Goal: Information Seeking & Learning: Learn about a topic

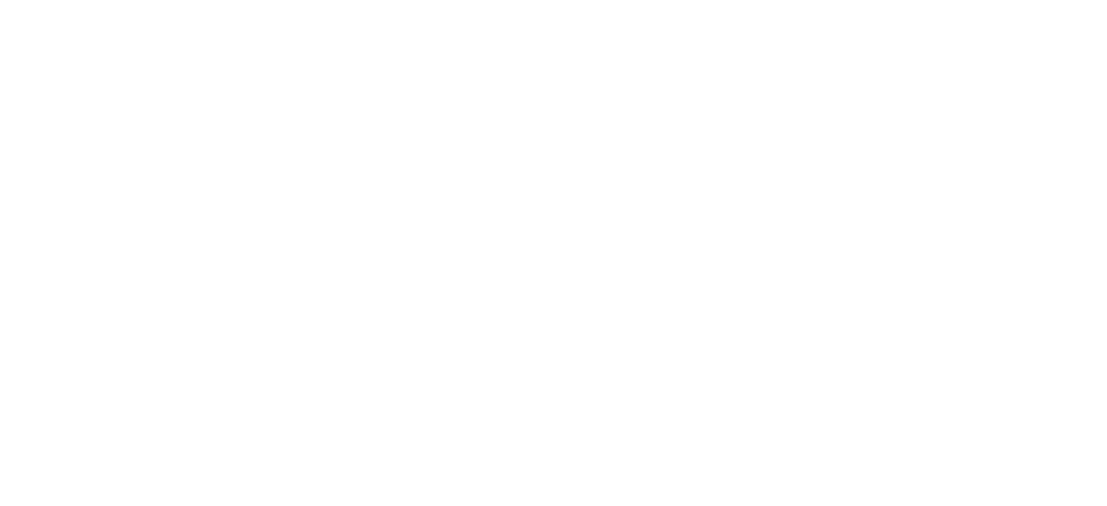
click at [317, 0] on html "powered by Miresource logo Your referral list" at bounding box center [553, 0] width 1107 height 0
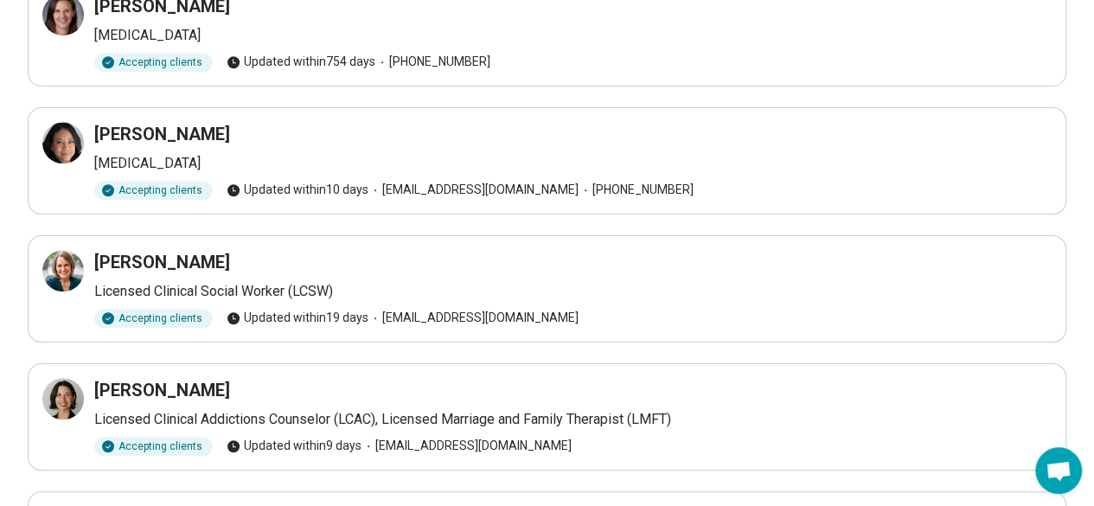
scroll to position [541, 0]
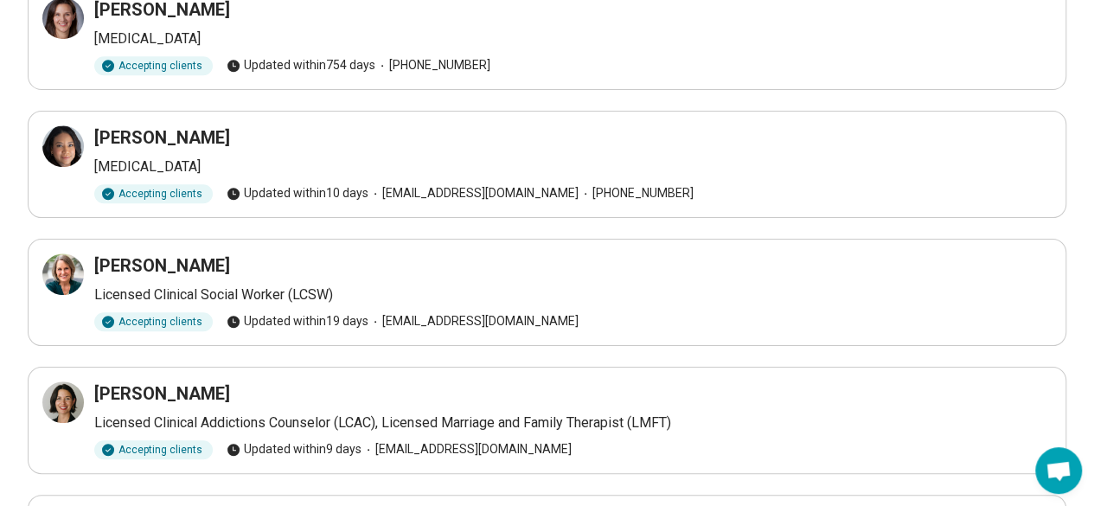
click at [131, 265] on h3 "[PERSON_NAME]" at bounding box center [162, 265] width 136 height 24
click at [61, 265] on icon at bounding box center [63, 274] width 21 height 21
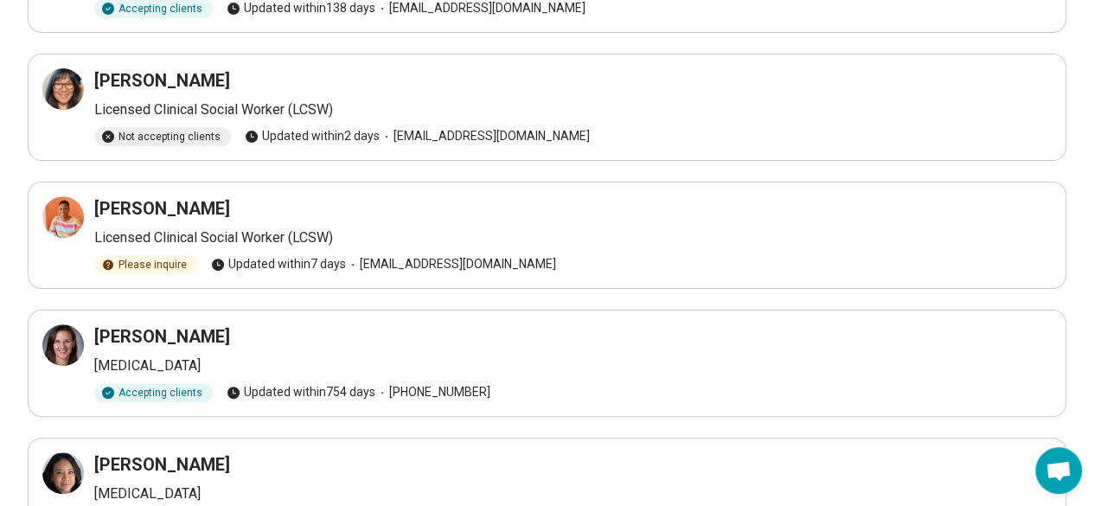
scroll to position [140, 0]
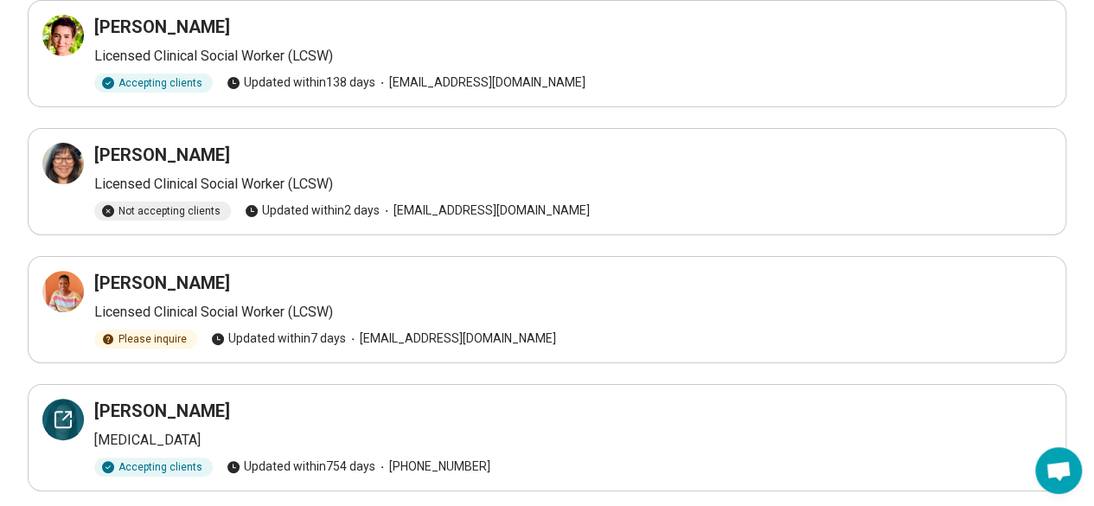
click at [62, 412] on icon at bounding box center [63, 419] width 21 height 21
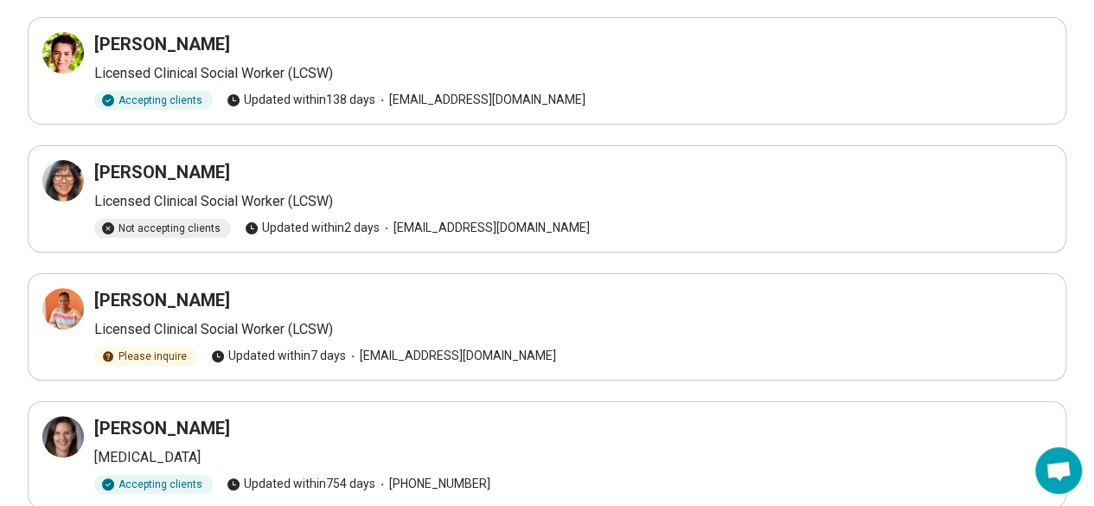
scroll to position [0, 0]
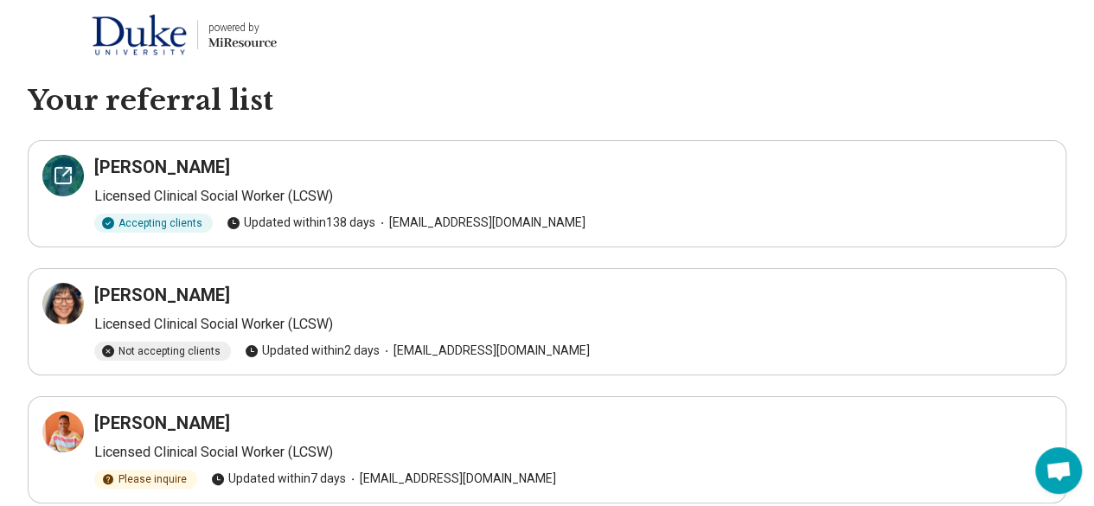
click at [60, 181] on icon at bounding box center [63, 175] width 21 height 21
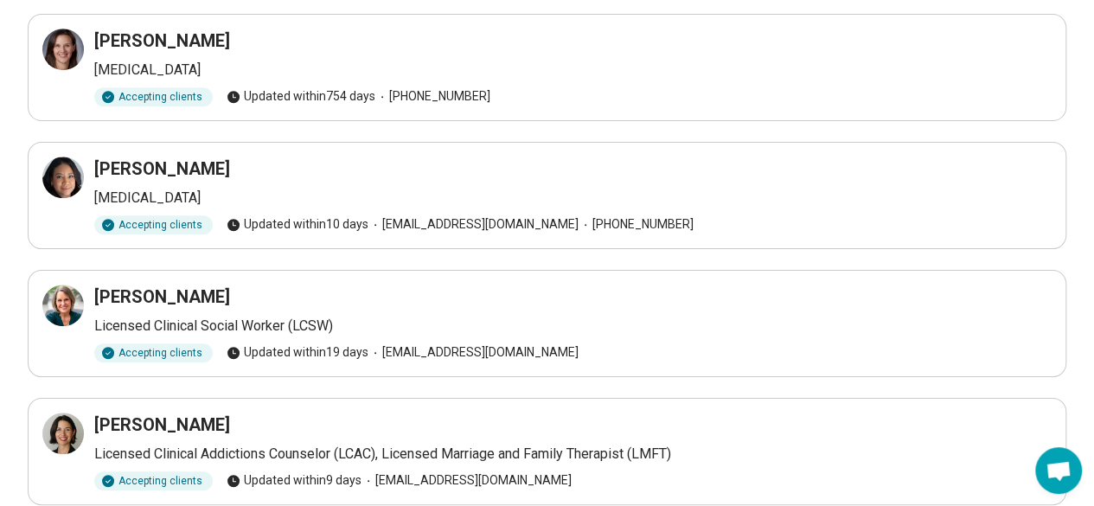
scroll to position [590, 0]
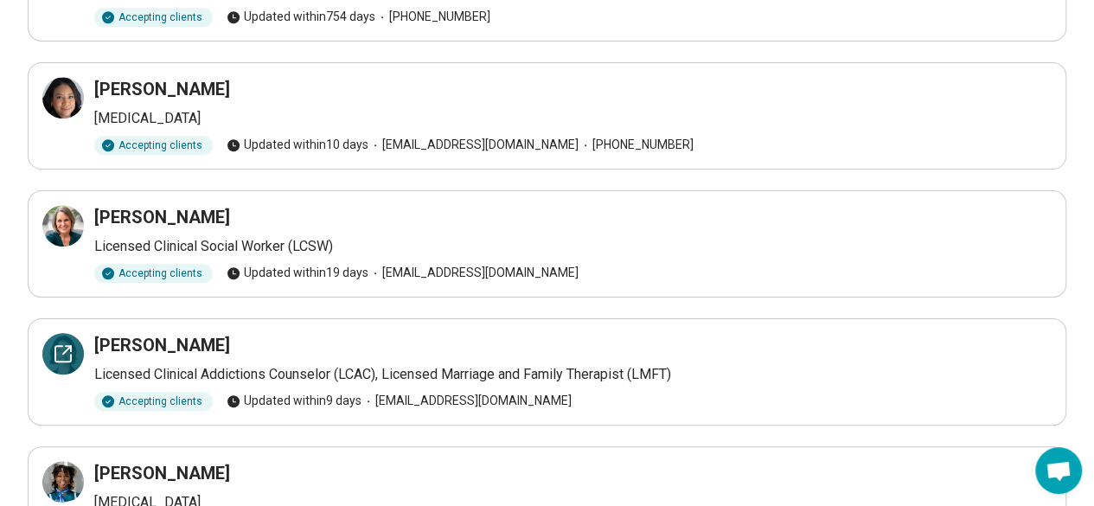
click at [57, 368] on div at bounding box center [63, 354] width 42 height 42
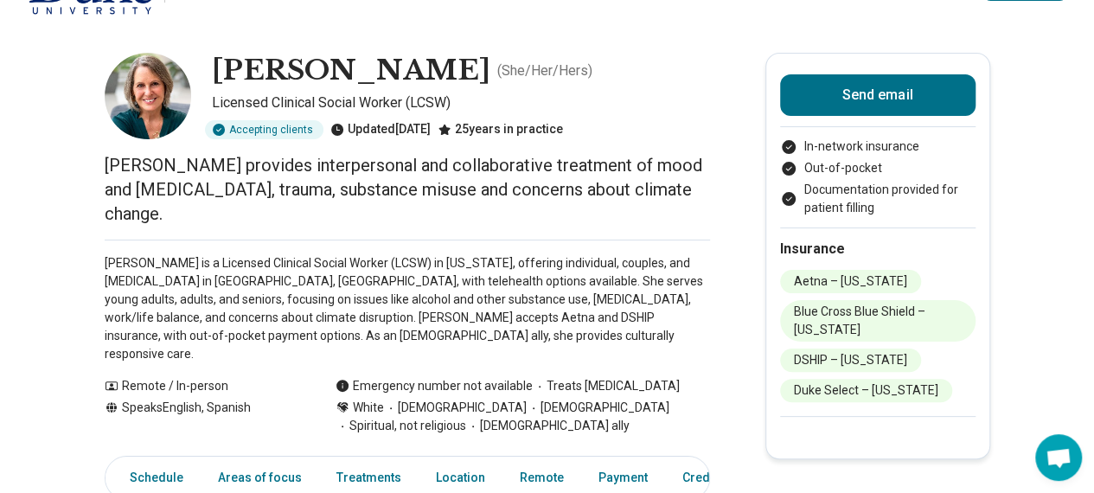
scroll to position [50, 0]
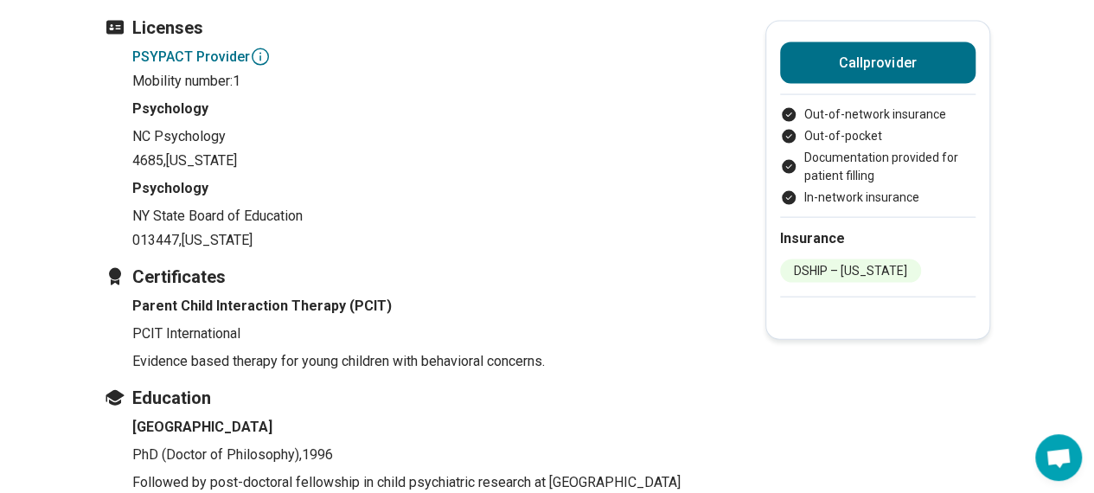
scroll to position [1762, 0]
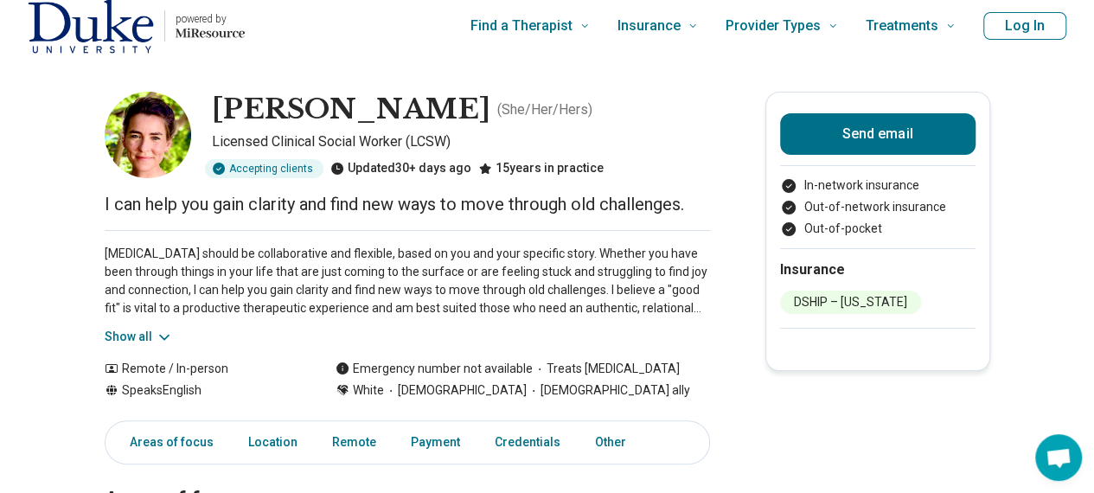
scroll to position [10, 0]
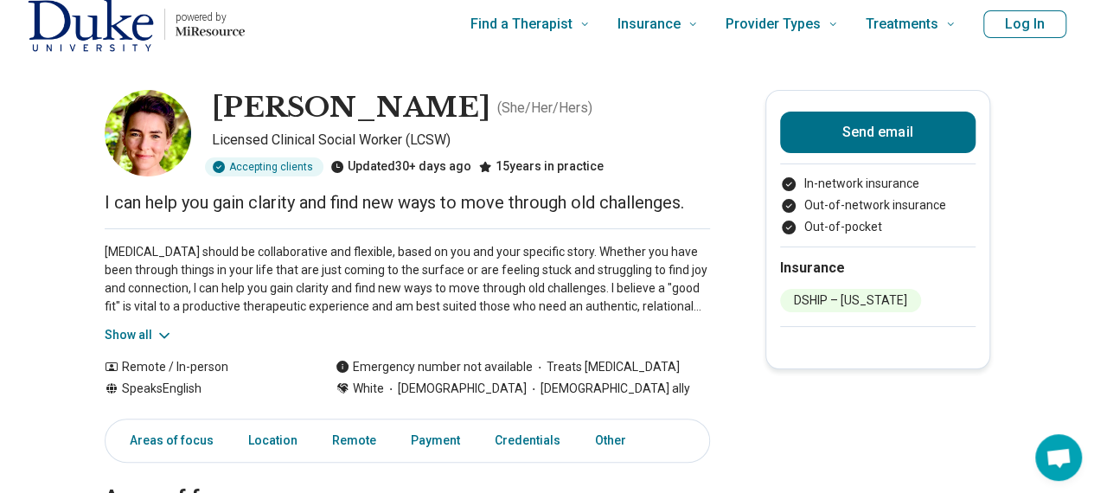
click at [141, 329] on button "Show all" at bounding box center [139, 335] width 68 height 18
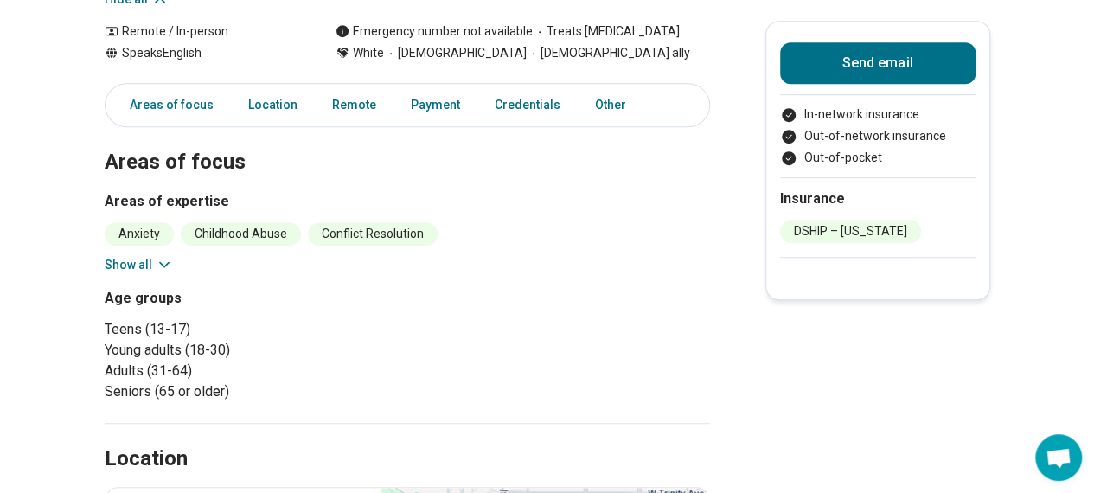
scroll to position [438, 0]
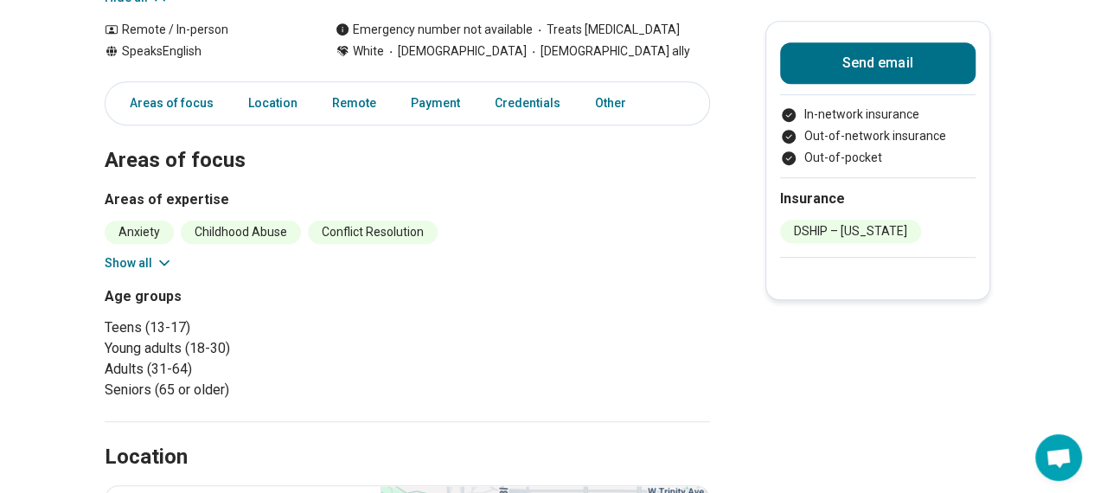
click at [154, 256] on button "Show all" at bounding box center [139, 263] width 68 height 18
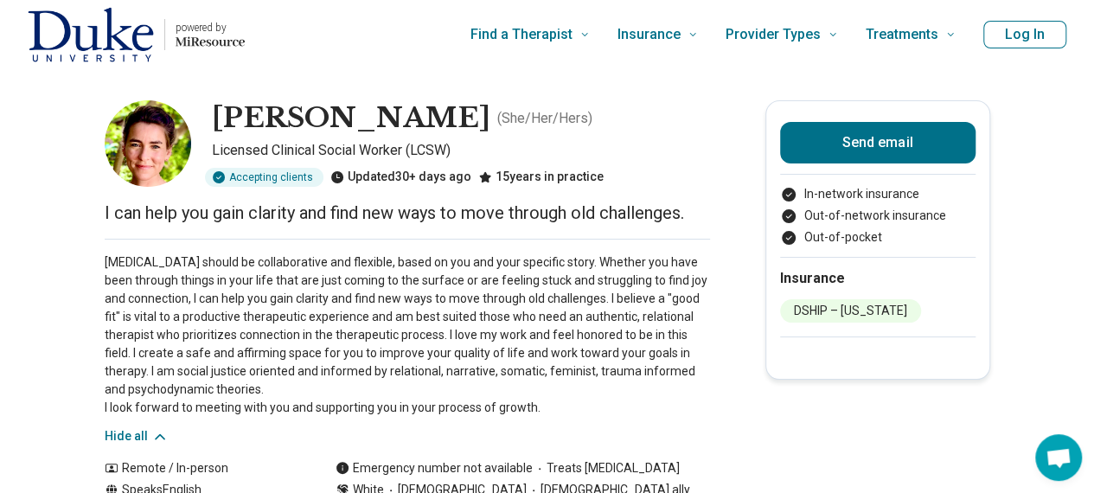
scroll to position [0, 13]
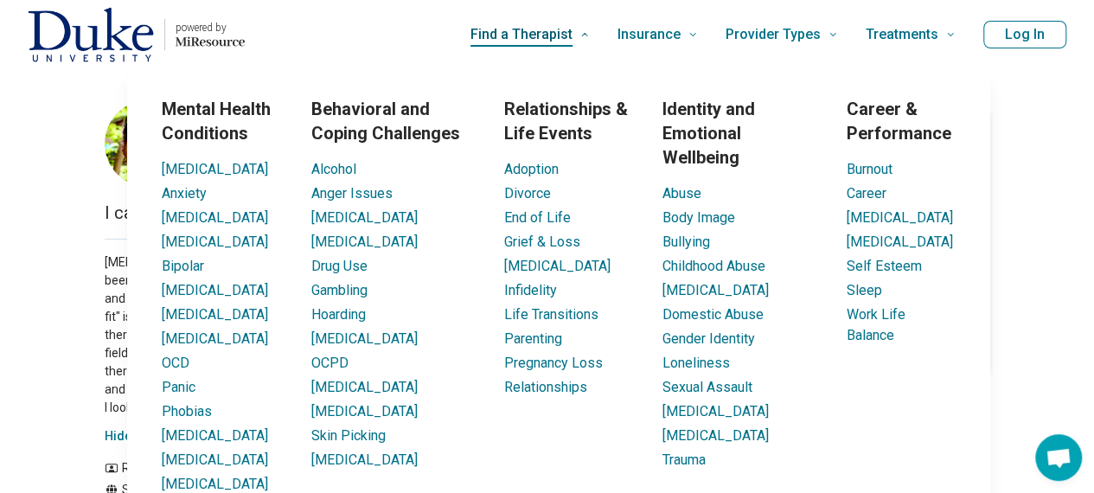
click at [558, 38] on span "Find a Therapist" at bounding box center [521, 34] width 102 height 24
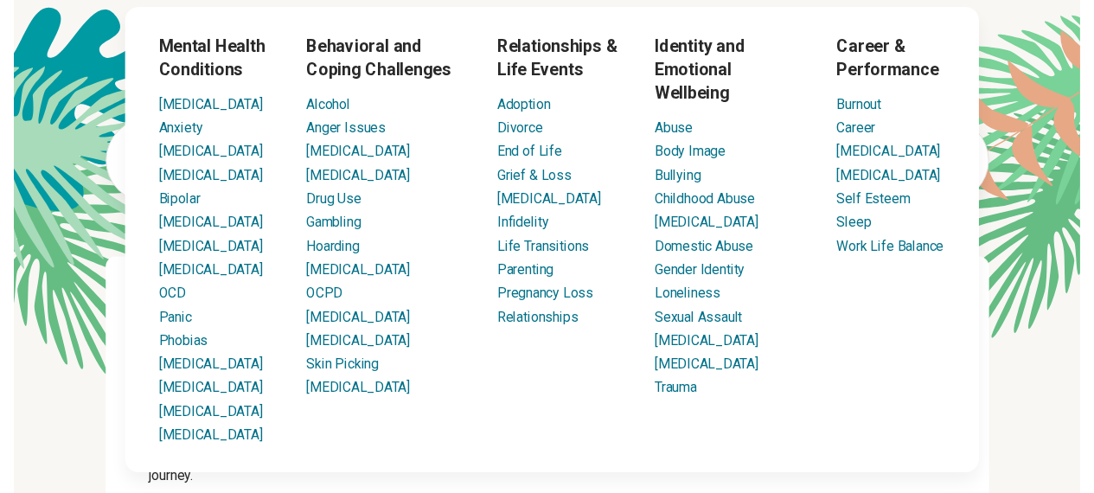
scroll to position [61, 0]
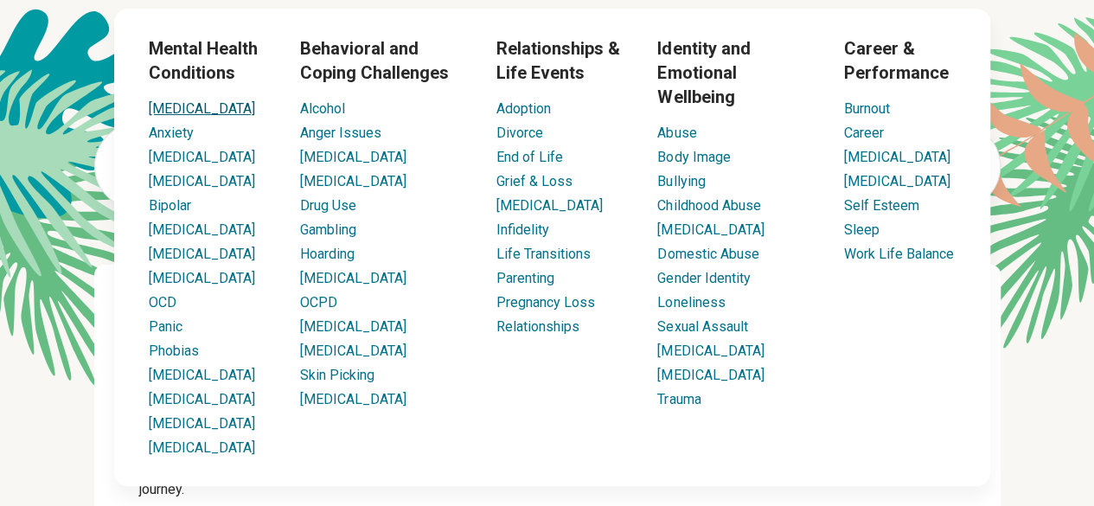
click at [170, 110] on link "ADHD" at bounding box center [202, 108] width 106 height 16
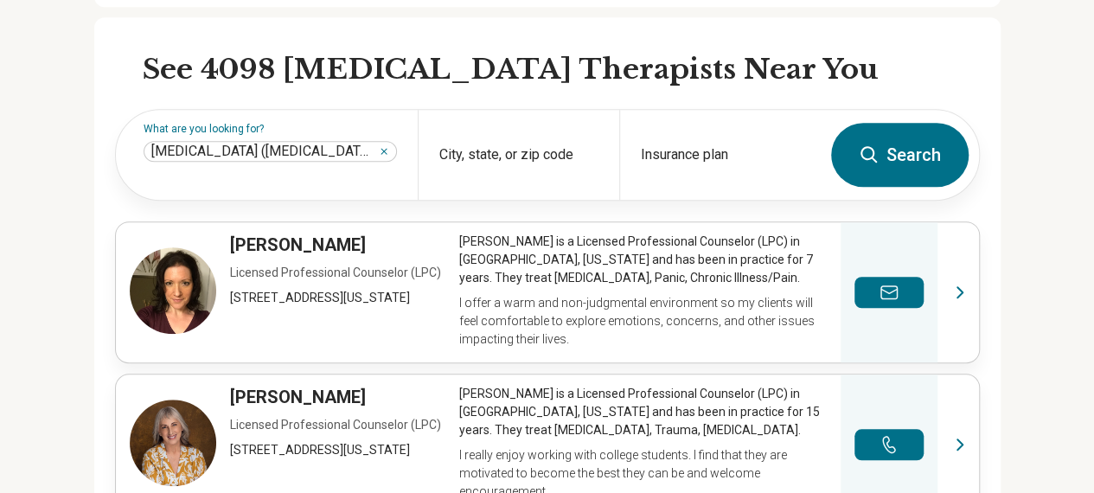
scroll to position [510, 0]
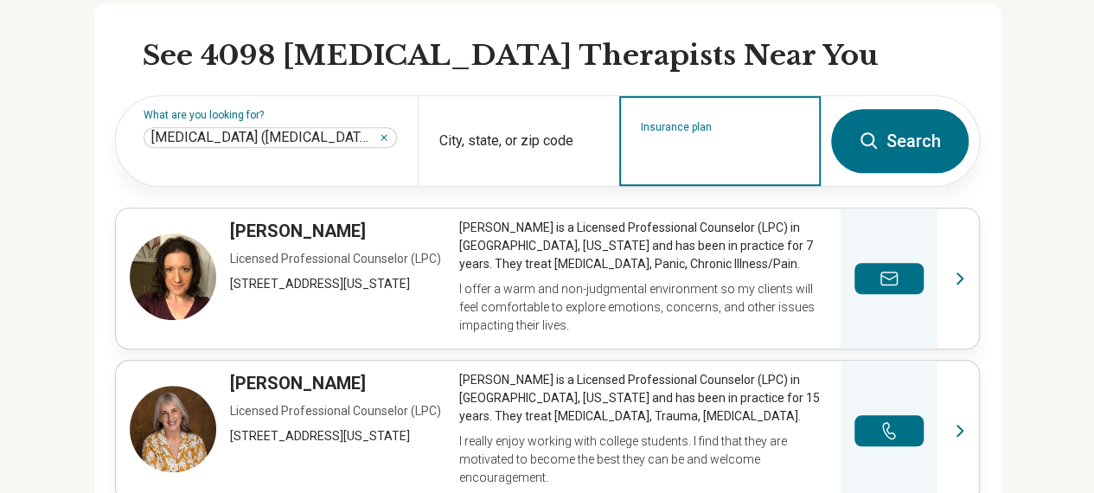
click at [696, 142] on input "Insurance plan" at bounding box center [720, 152] width 159 height 21
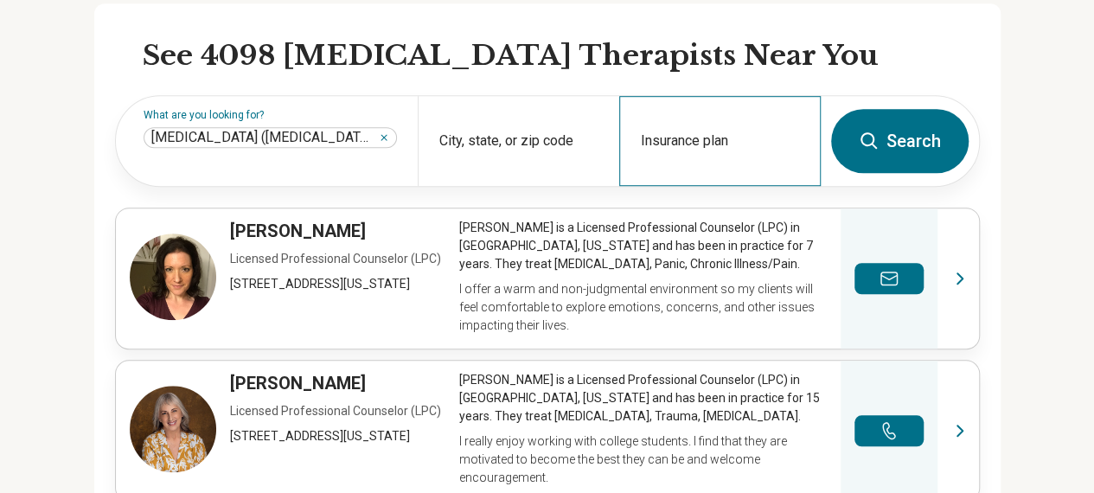
click at [721, 96] on div "Insurance plan" at bounding box center [720, 141] width 202 height 90
click at [748, 38] on h2 "See 4098 ADHD Therapists Near You" at bounding box center [561, 56] width 837 height 36
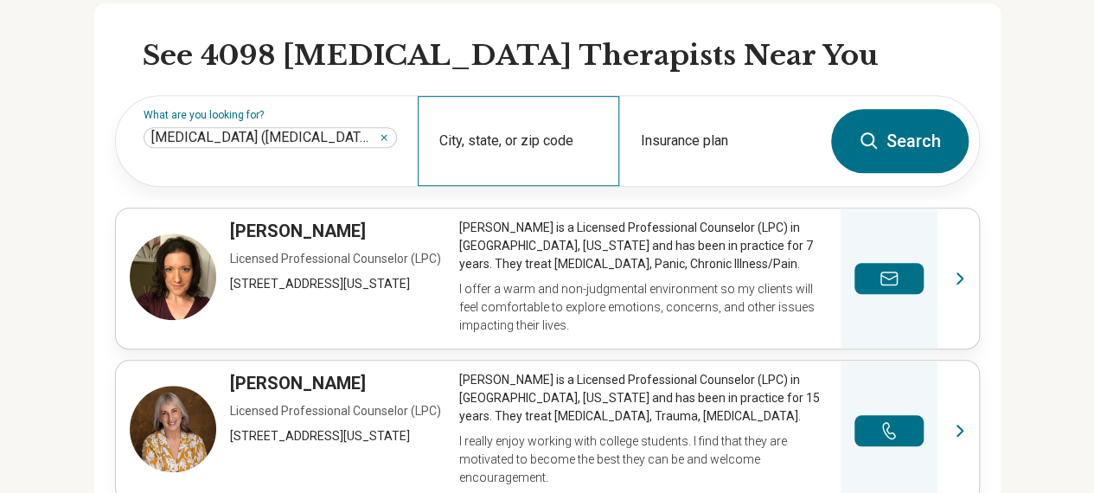
click at [478, 118] on div "City, state, or zip code" at bounding box center [519, 141] width 202 height 90
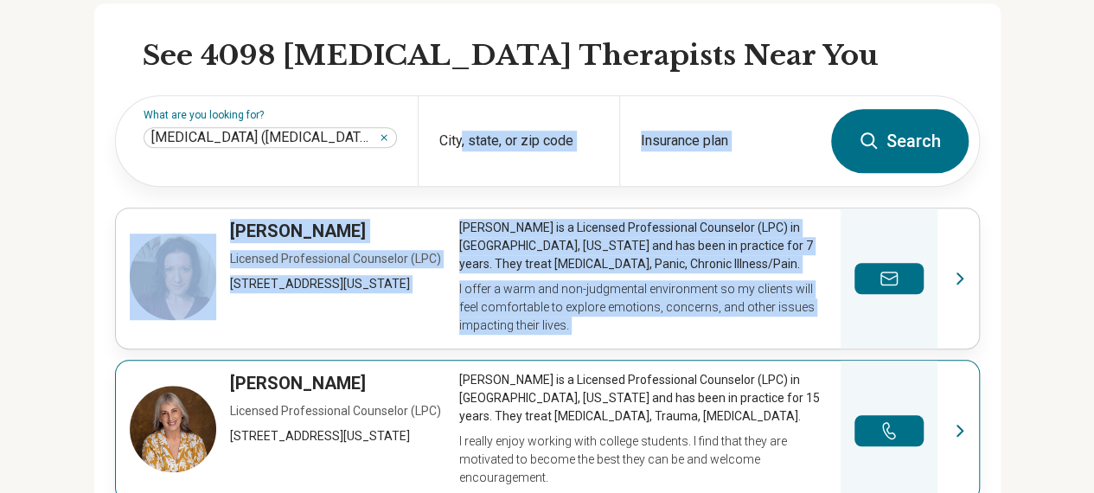
drag, startPoint x: 465, startPoint y: 86, endPoint x: 348, endPoint y: 463, distance: 394.2
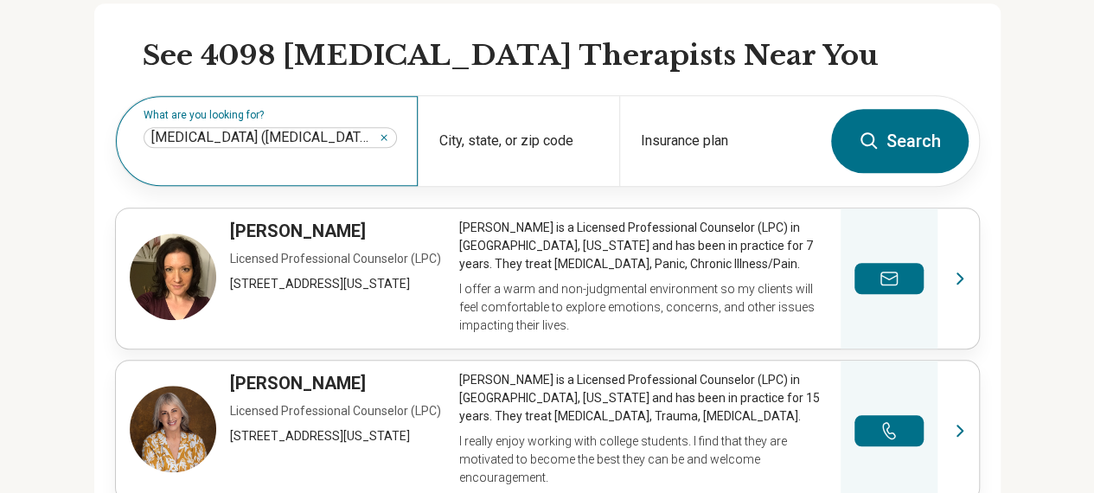
click at [417, 149] on div "What are you looking for? Attention Deficit Hyperactivity Disorder (ADHD) ****" at bounding box center [267, 141] width 302 height 90
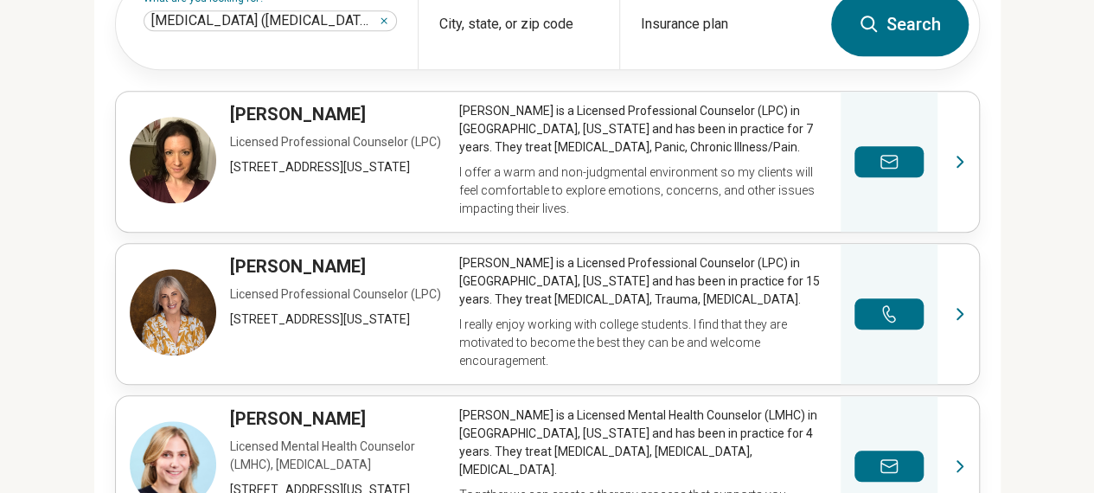
scroll to position [237, 0]
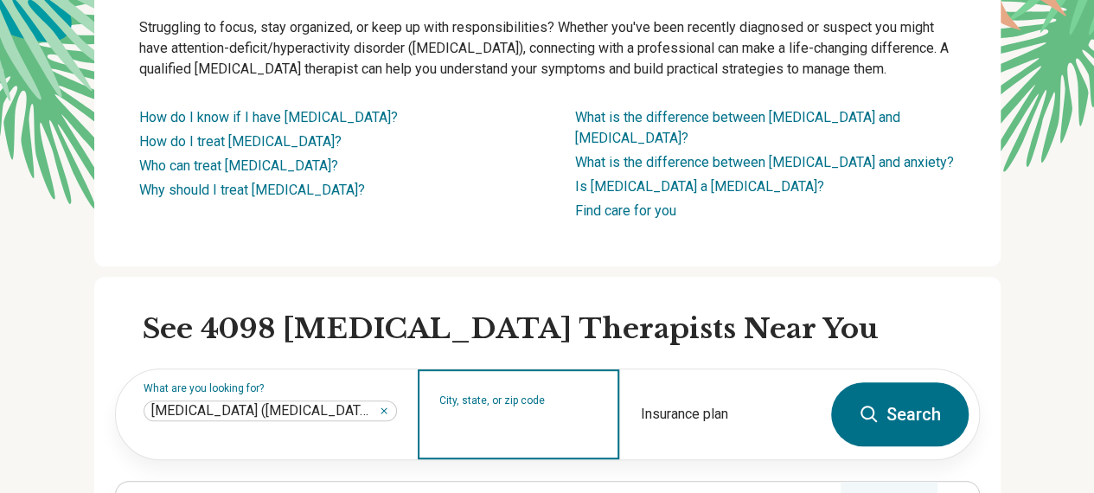
click at [468, 415] on input "City, state, or zip code" at bounding box center [518, 425] width 159 height 21
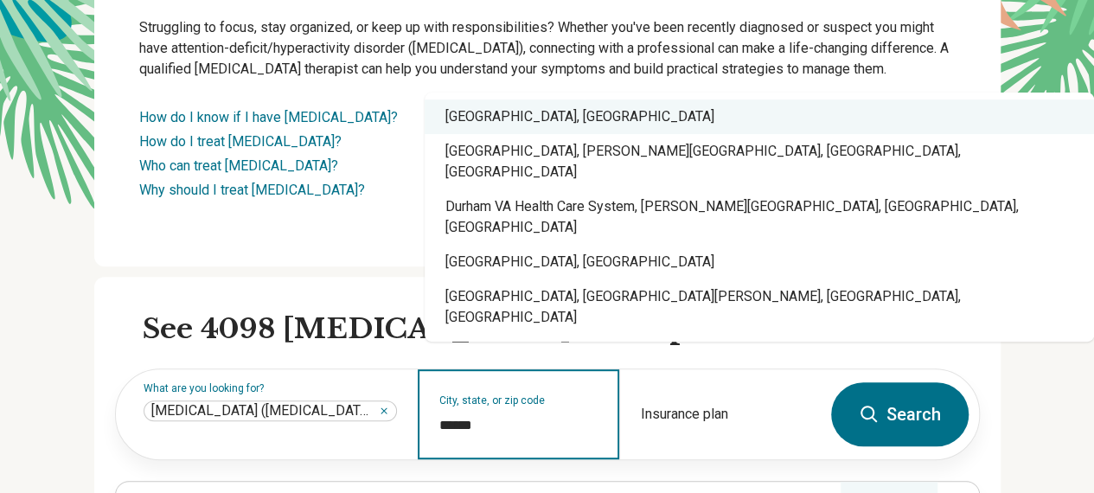
click at [499, 134] on div "Durham, NC" at bounding box center [759, 116] width 669 height 35
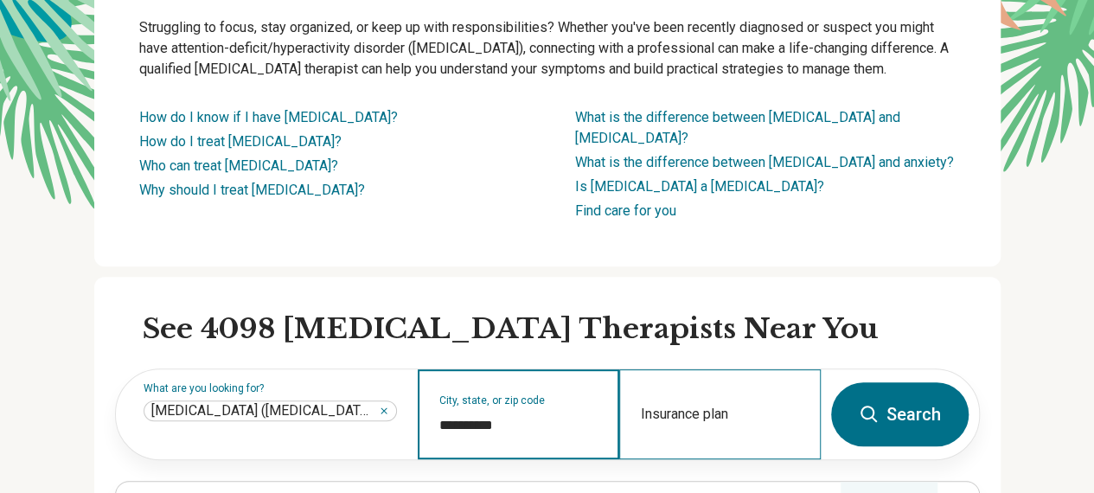
type input "**********"
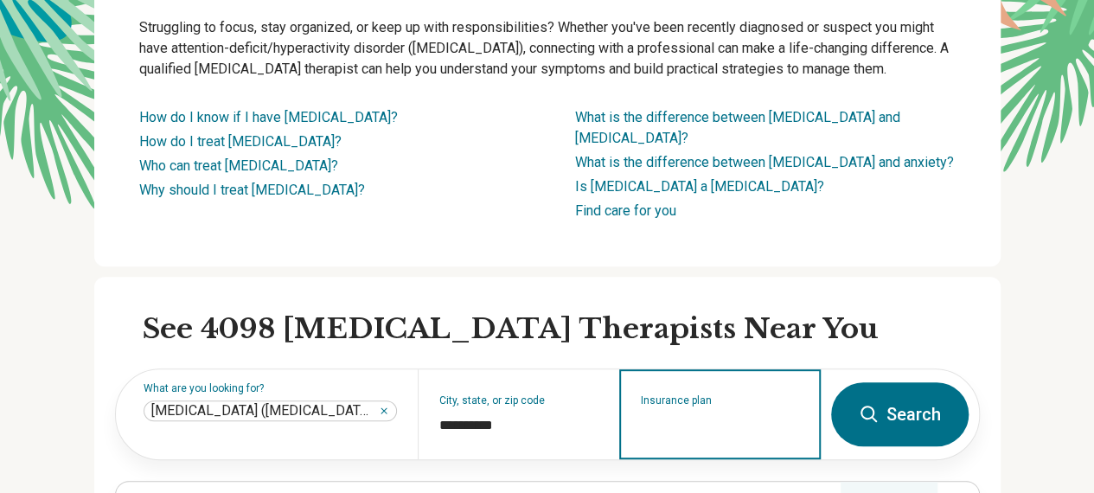
click at [781, 415] on input "Insurance plan" at bounding box center [720, 425] width 159 height 21
click at [688, 464] on div "Duke Select" at bounding box center [681, 468] width 108 height 35
type input "**********"
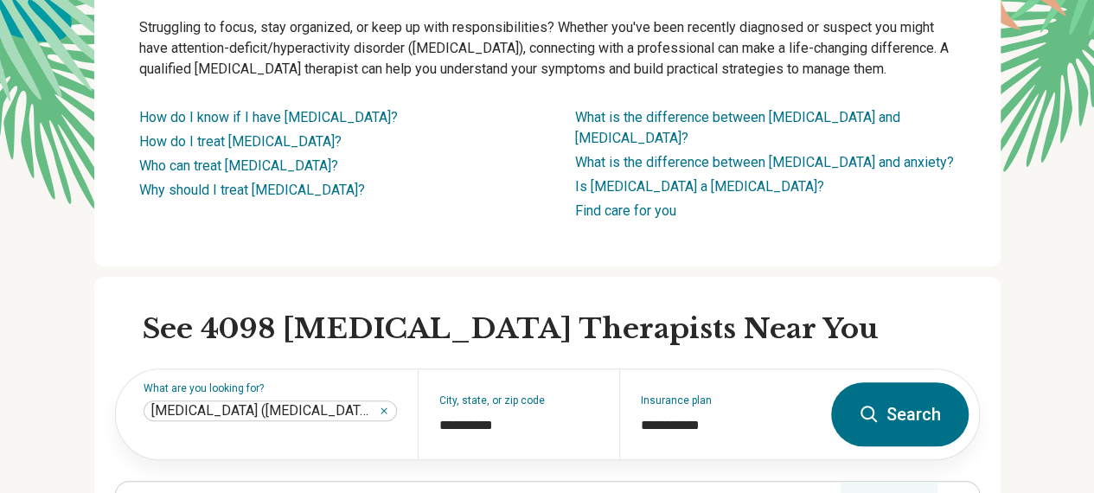
click at [893, 383] on button "Search" at bounding box center [900, 414] width 138 height 64
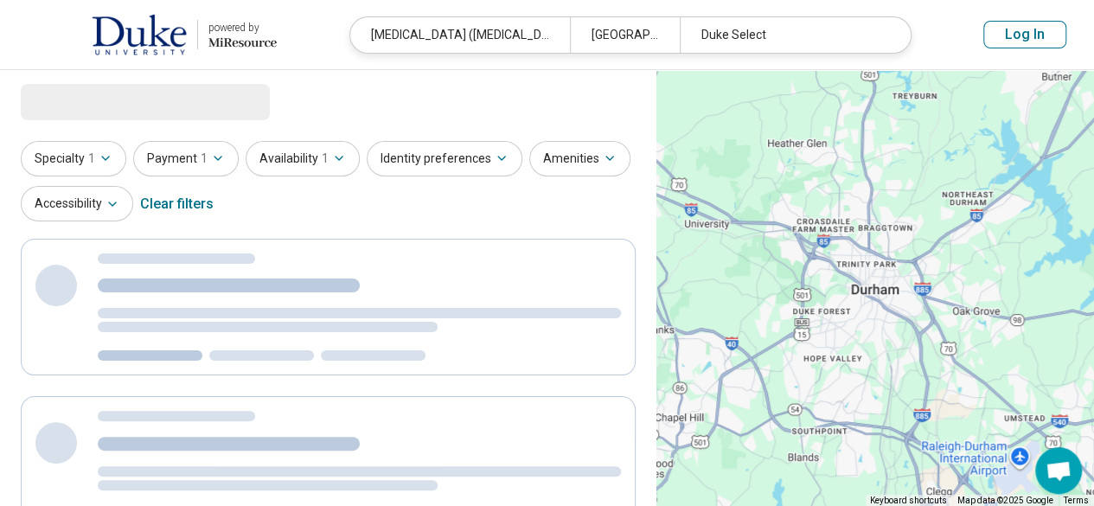
select select "***"
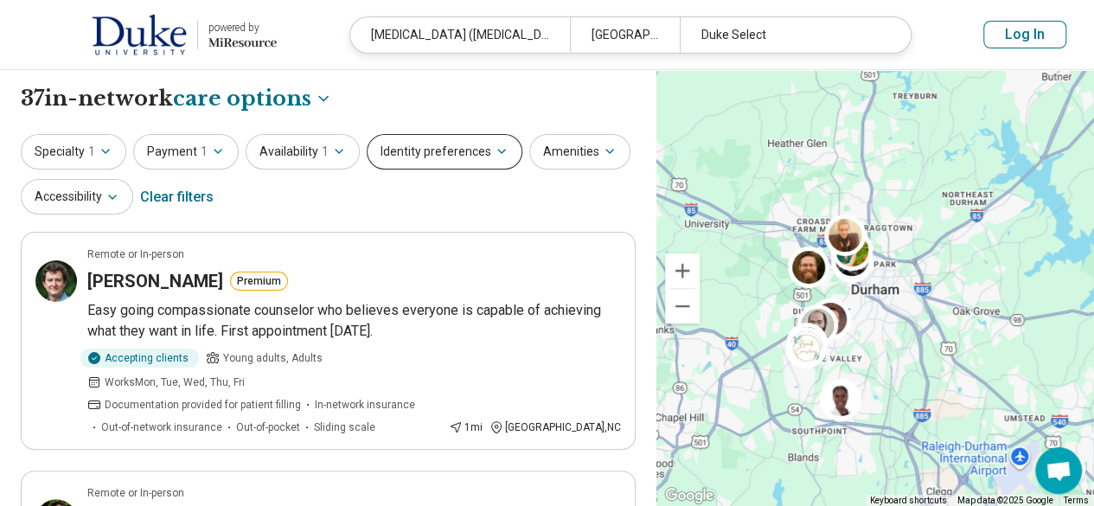
click at [484, 147] on button "Identity preferences" at bounding box center [445, 151] width 156 height 35
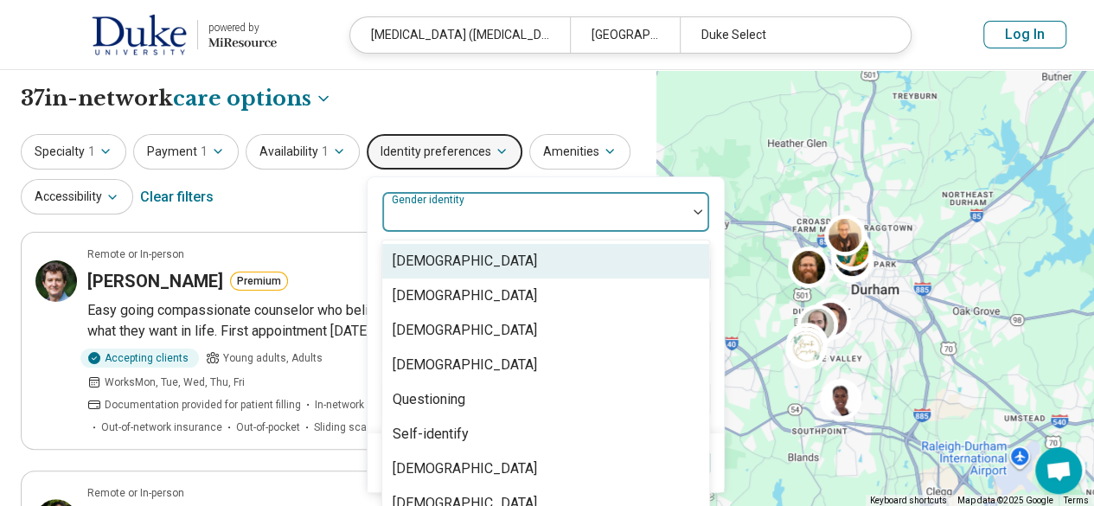
click at [479, 207] on div at bounding box center [534, 219] width 291 height 24
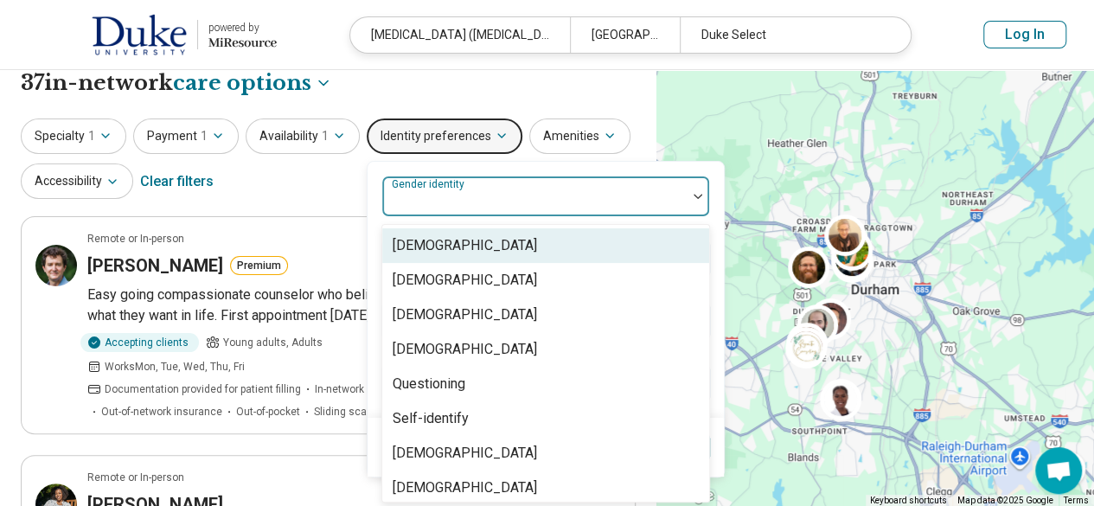
scroll to position [17, 0]
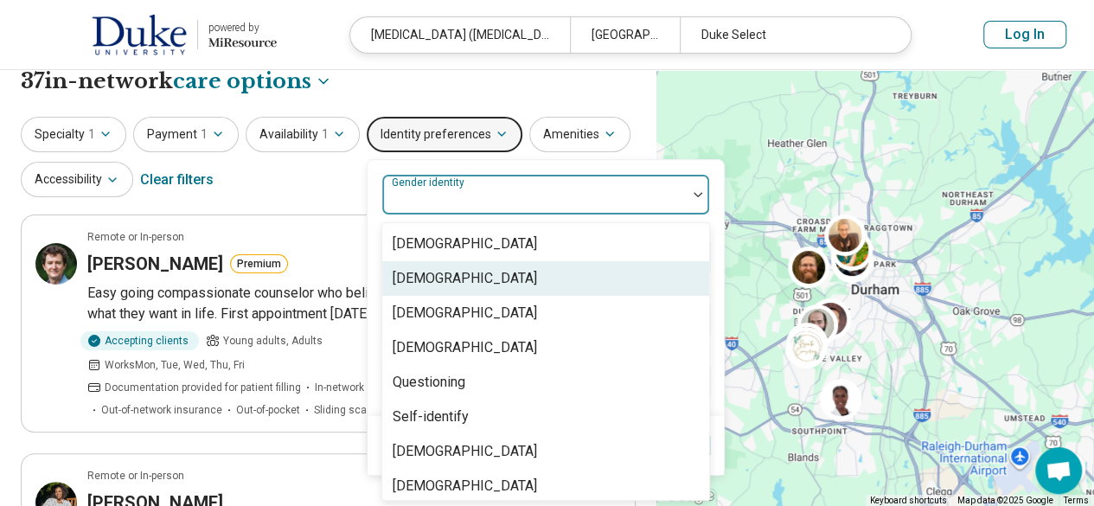
click at [462, 274] on div "Cisgender Woman" at bounding box center [465, 278] width 144 height 21
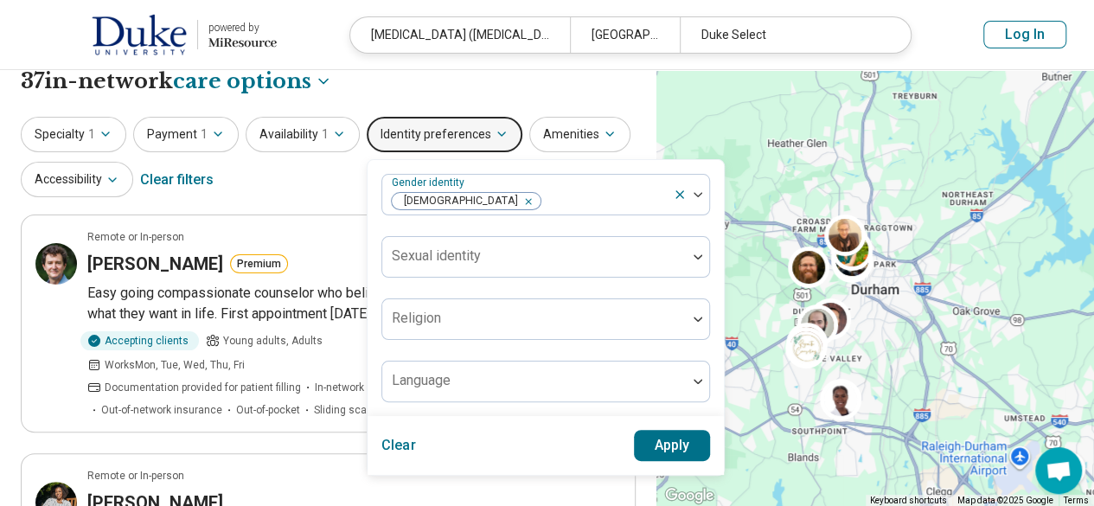
click at [346, 172] on div "Specialty 1 Payment 1 Availability 1 Identity preferences Gender identity Cisge…" at bounding box center [328, 159] width 615 height 84
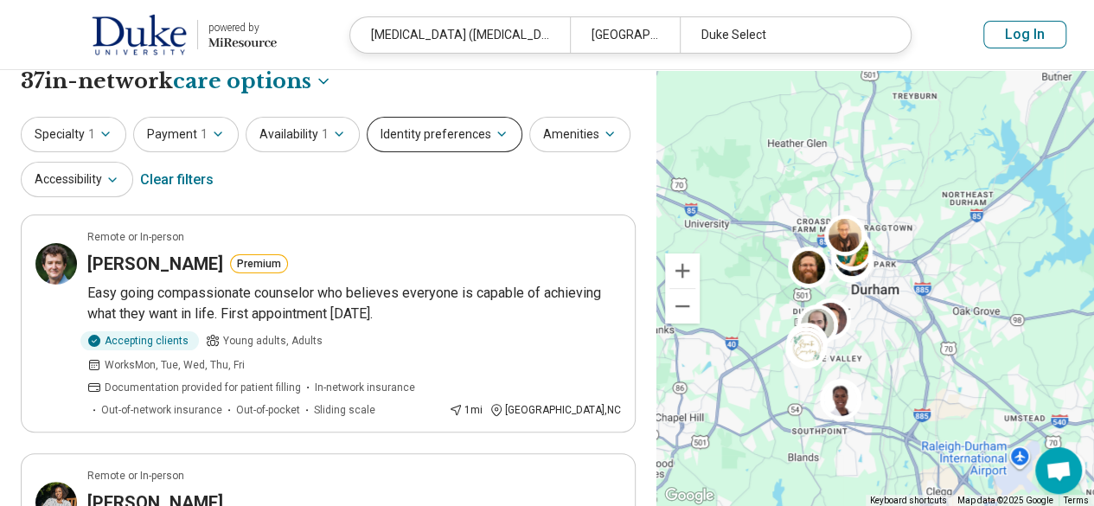
click at [507, 140] on button "Identity preferences" at bounding box center [445, 134] width 156 height 35
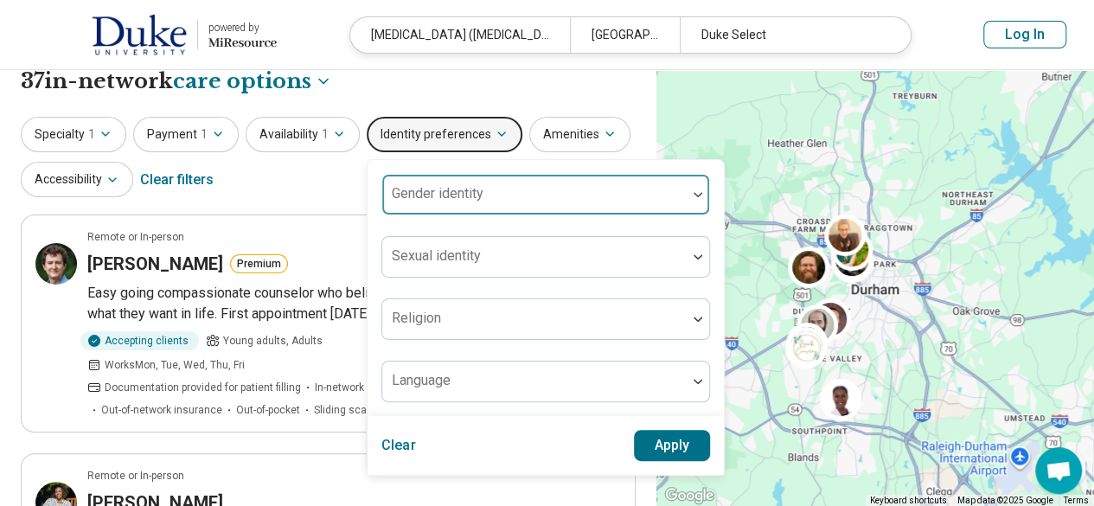
click at [513, 202] on div at bounding box center [534, 201] width 291 height 24
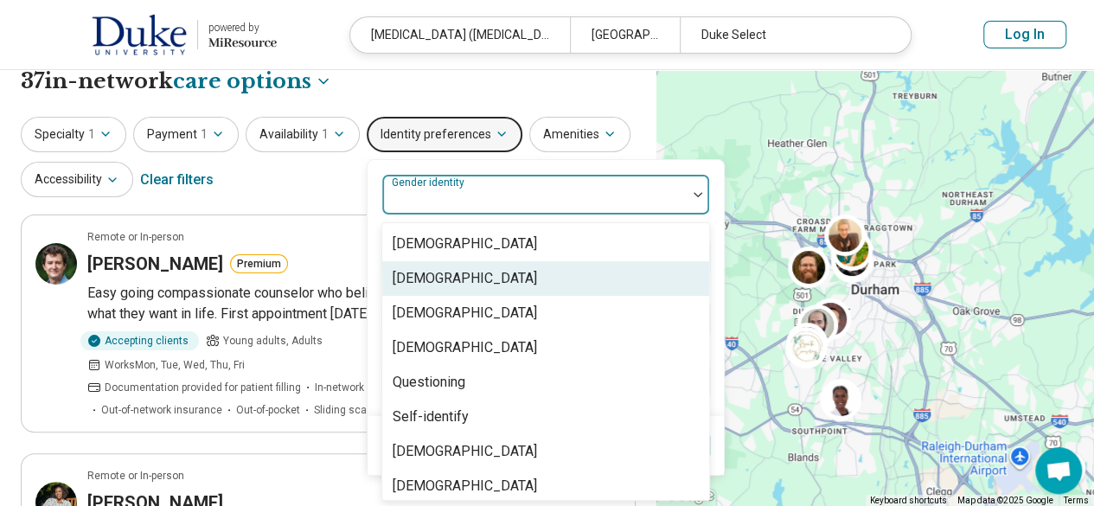
click at [482, 278] on div "Cisgender Woman" at bounding box center [465, 278] width 144 height 21
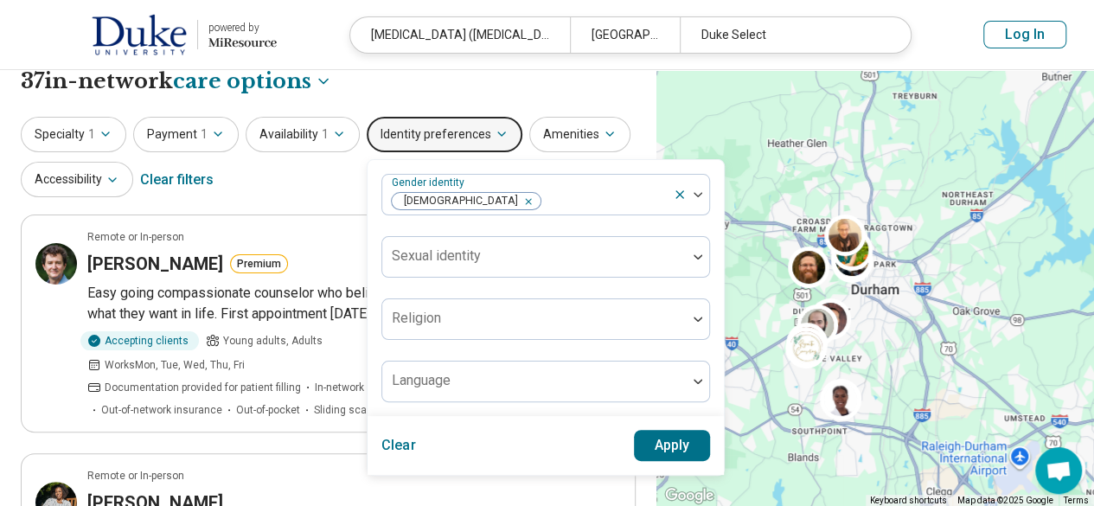
click at [703, 219] on div "Gender identity Cisgender Woman Sexual identity Religion Language" at bounding box center [545, 288] width 329 height 228
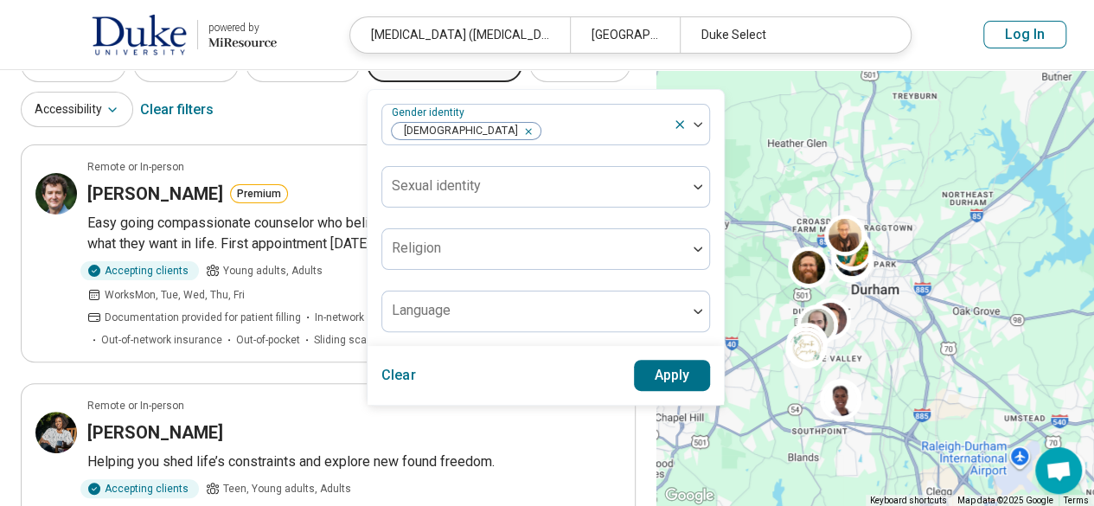
scroll to position [64, 0]
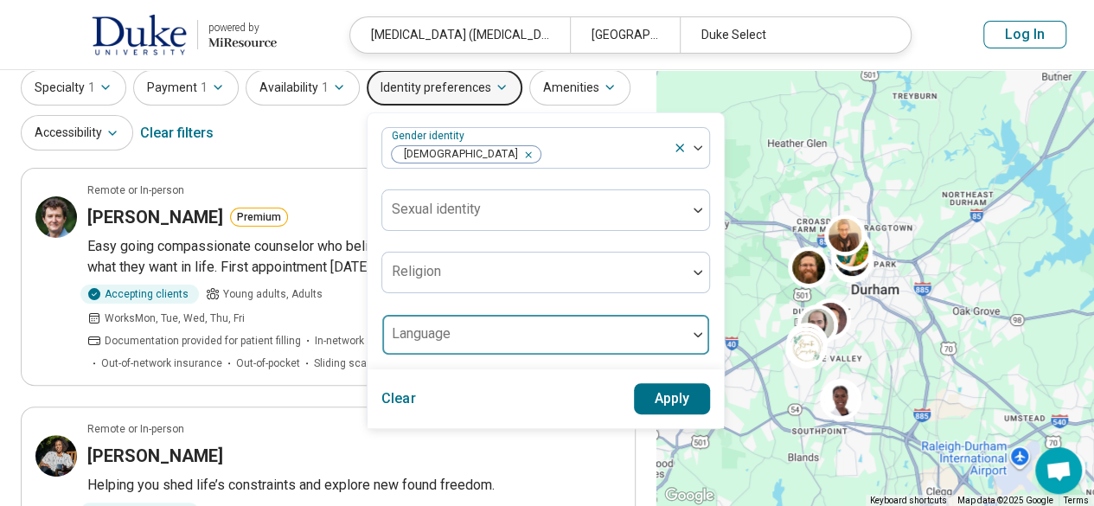
click at [543, 342] on div at bounding box center [534, 341] width 291 height 24
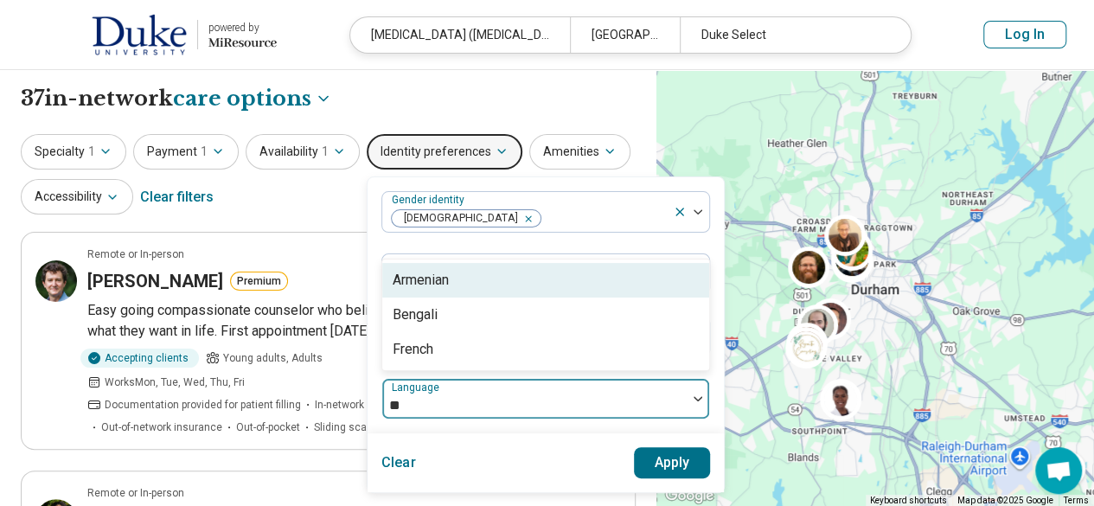
scroll to position [0, 0]
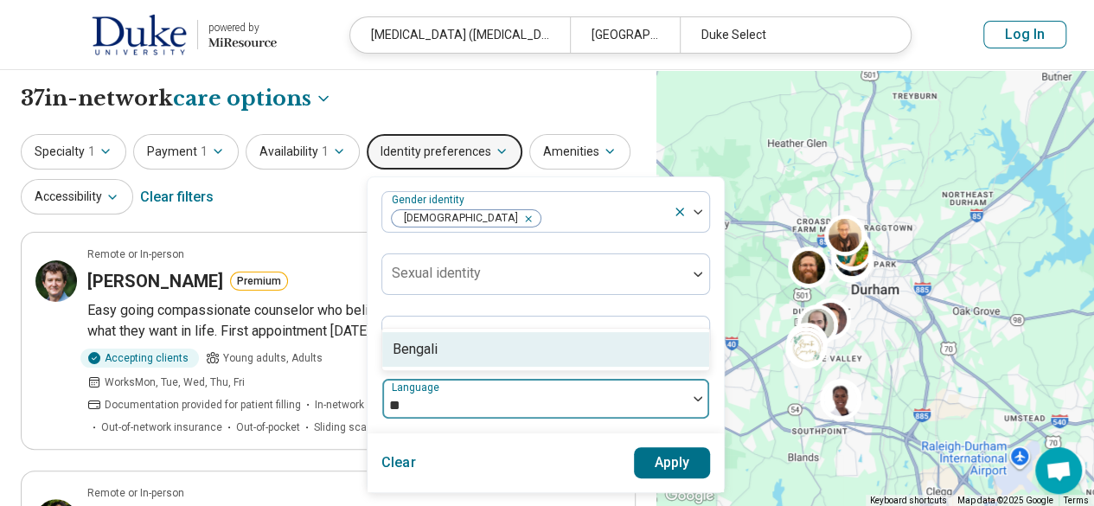
type input "*"
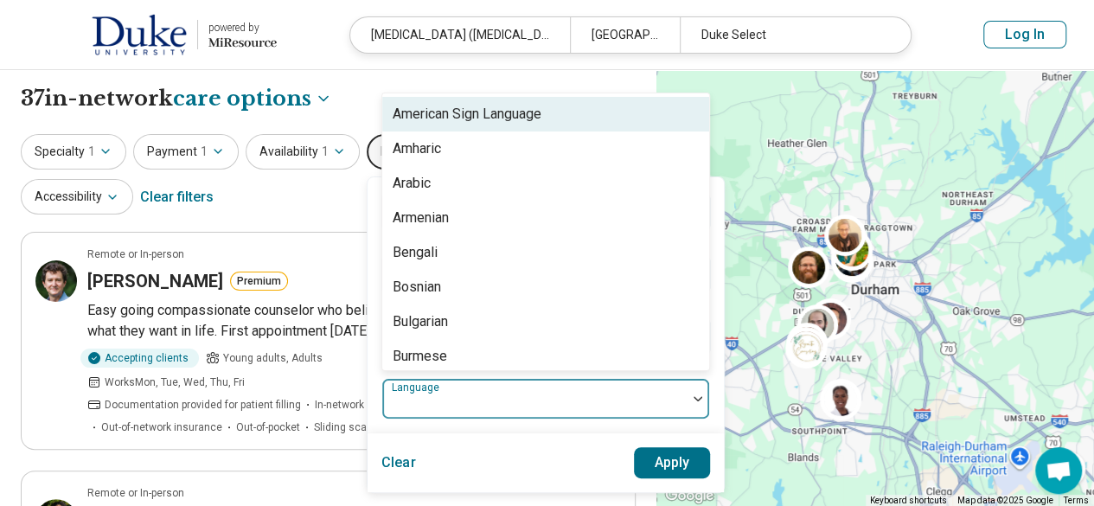
click at [375, 421] on div "Gender identity Cisgender Woman Sexual identity Religion 57 results available. …" at bounding box center [546, 305] width 356 height 256
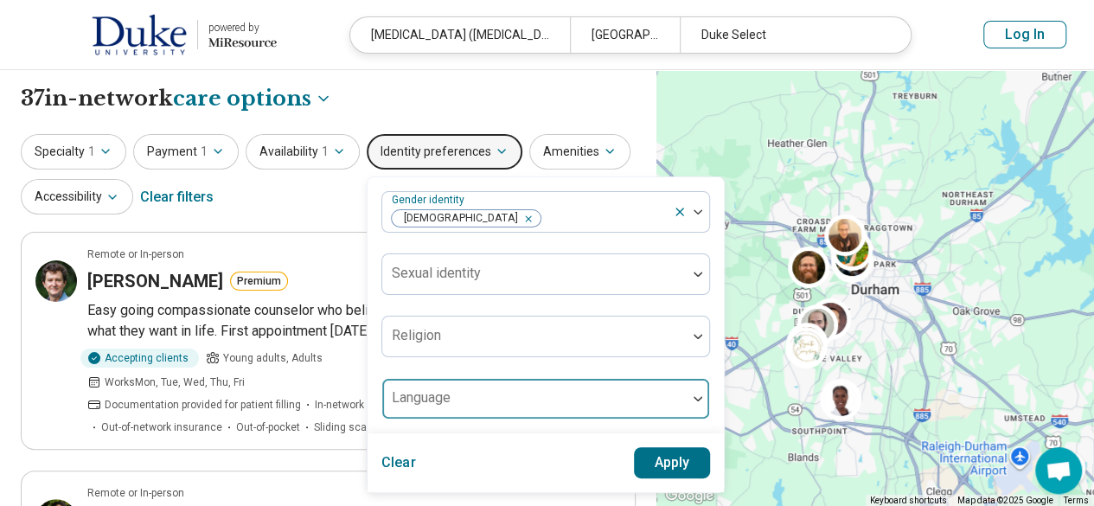
scroll to position [47, 0]
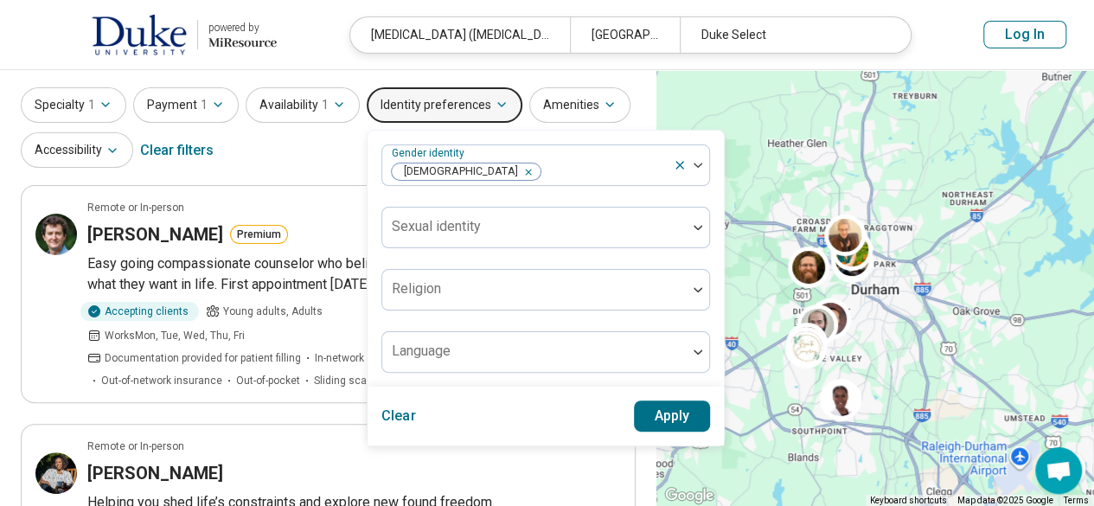
click at [686, 424] on button "Apply" at bounding box center [672, 415] width 77 height 31
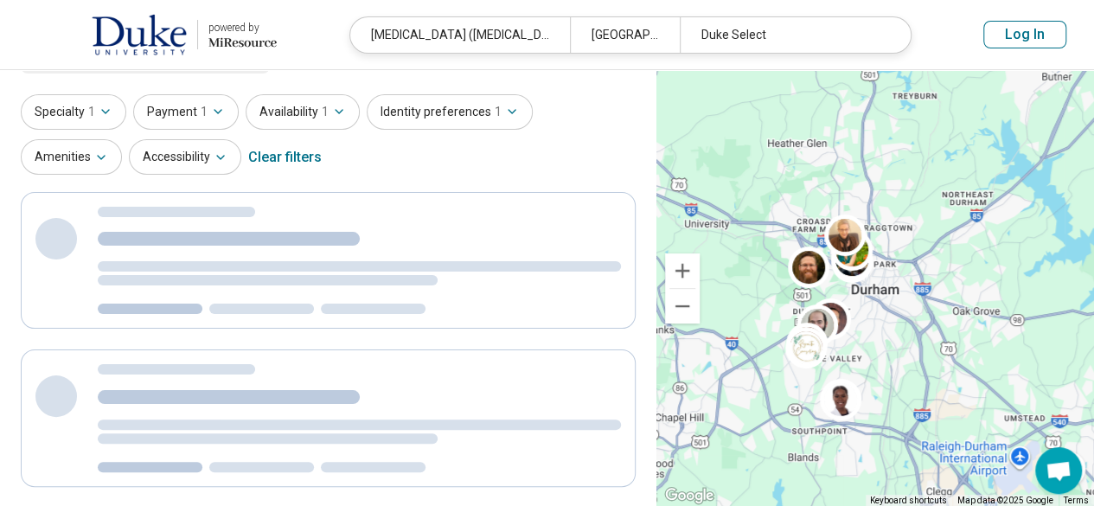
scroll to position [0, 0]
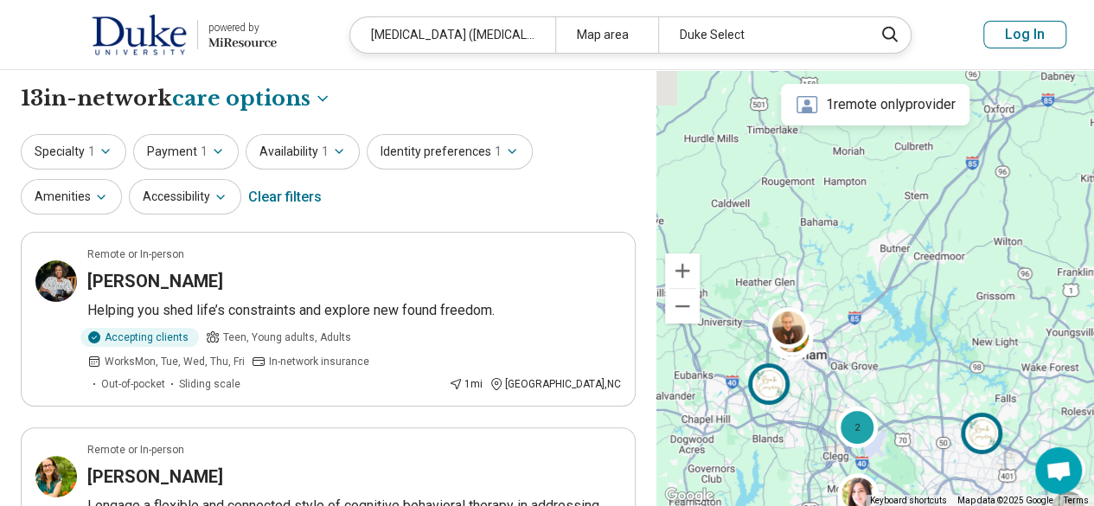
drag, startPoint x: 728, startPoint y: 372, endPoint x: 774, endPoint y: 369, distance: 45.9
click at [774, 369] on div at bounding box center [773, 388] width 50 height 50
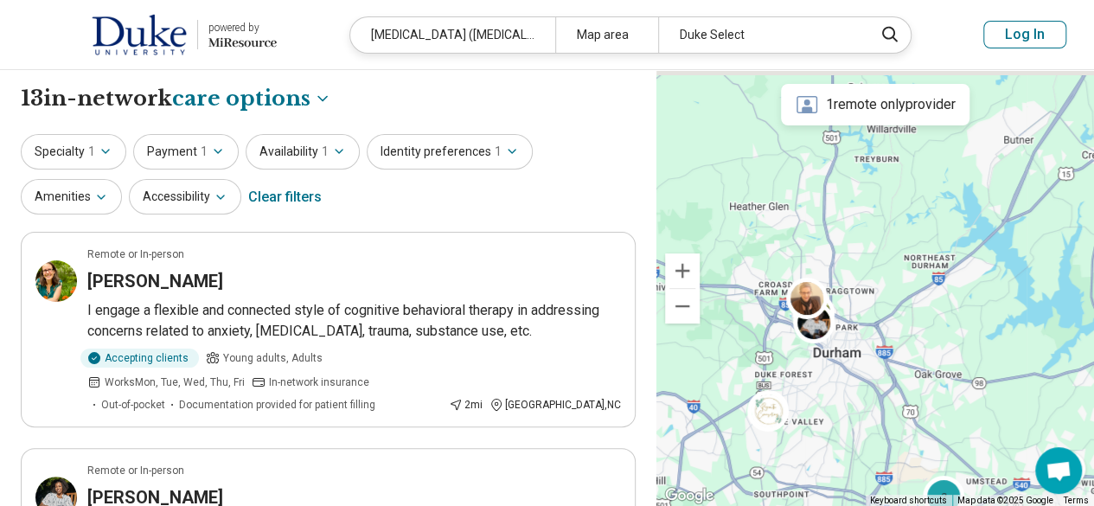
drag, startPoint x: 794, startPoint y: 356, endPoint x: 791, endPoint y: 383, distance: 26.9
click at [791, 383] on div "2" at bounding box center [875, 288] width 438 height 437
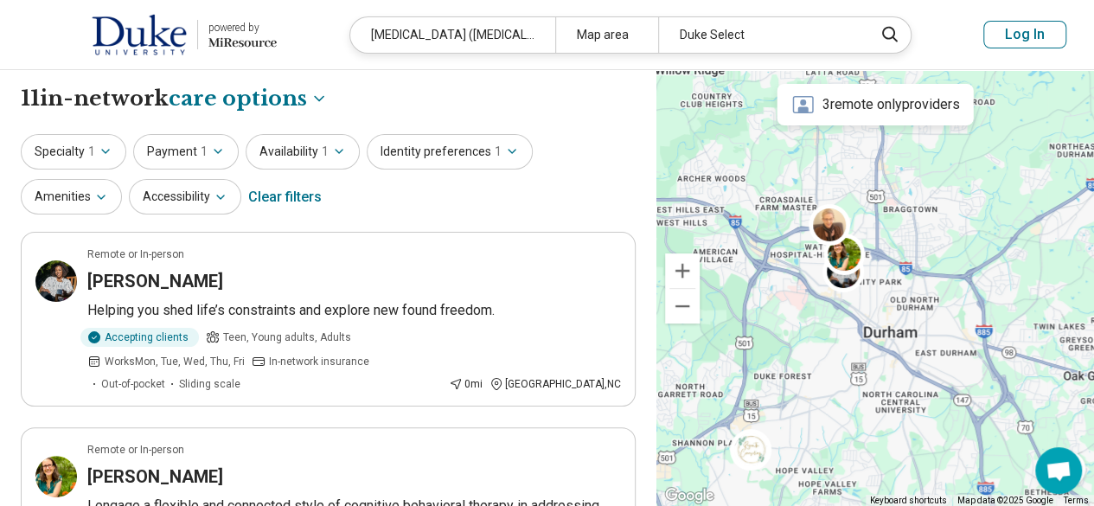
click at [790, 345] on div at bounding box center [875, 288] width 438 height 437
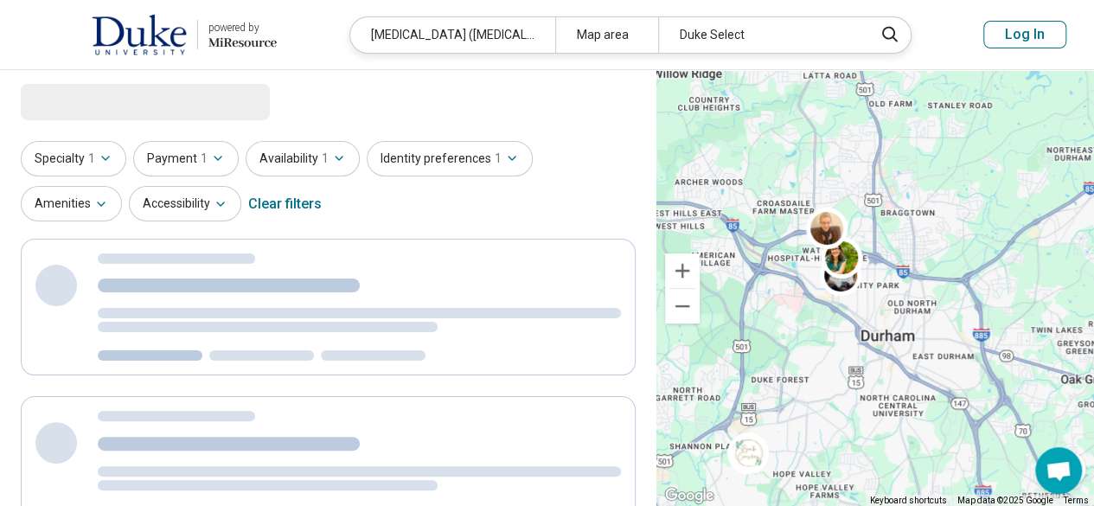
select select "***"
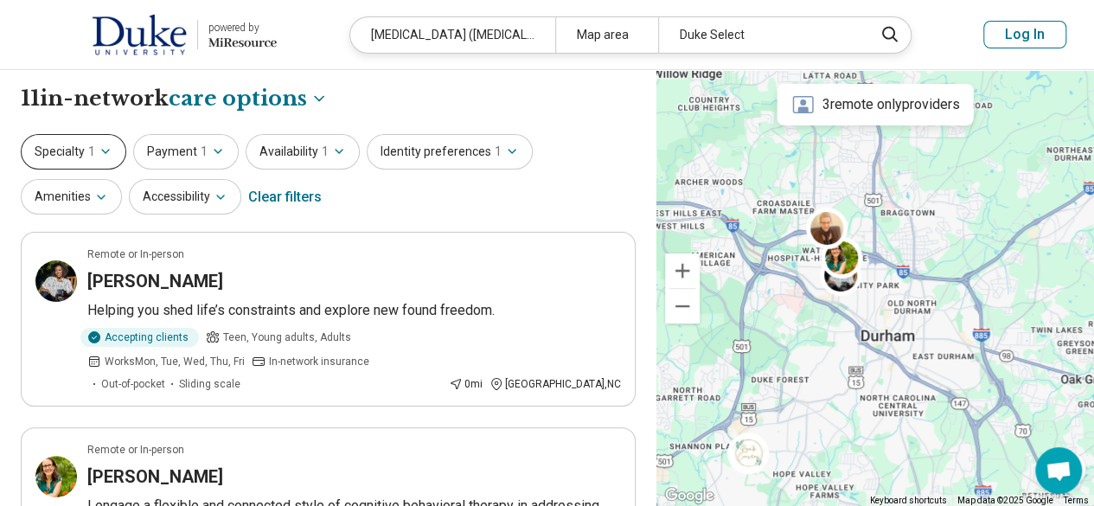
click at [106, 151] on icon "button" at bounding box center [106, 151] width 14 height 14
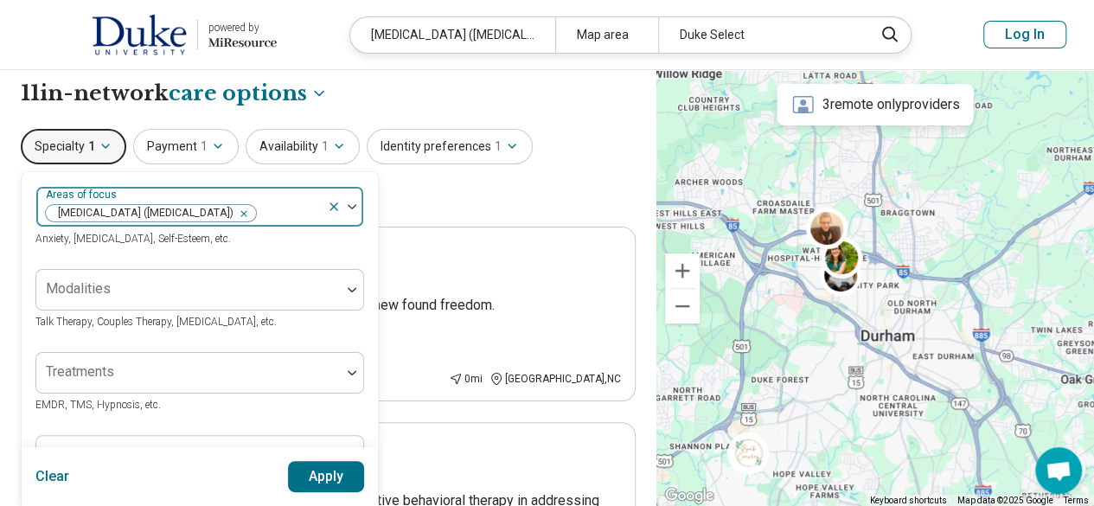
click at [306, 224] on div "Areas of focus Attention Deficit Hyperactivity Disorder (ADHD) Anxiety, Depress…" at bounding box center [199, 217] width 329 height 62
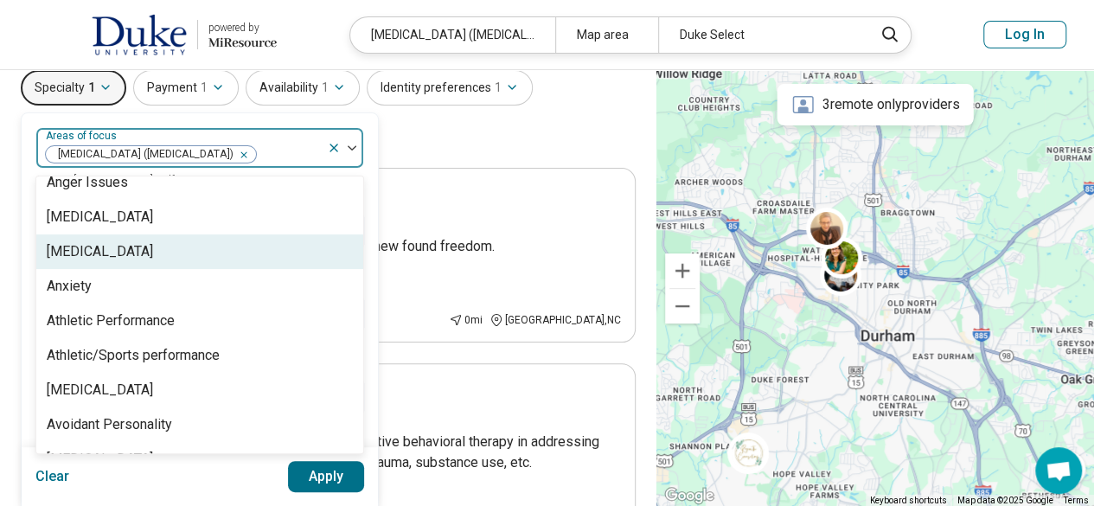
scroll to position [196, 0]
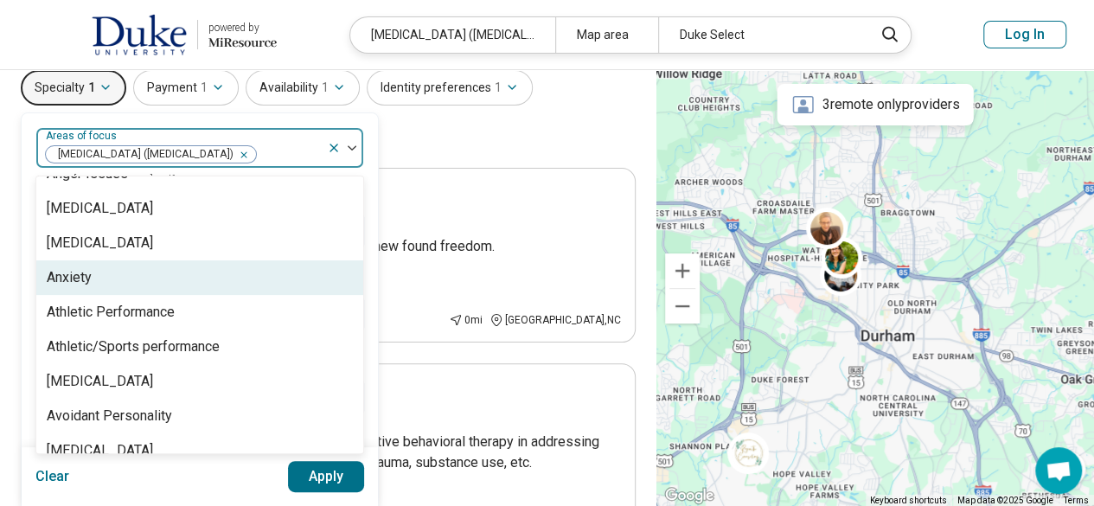
click at [88, 283] on div "Anxiety" at bounding box center [69, 277] width 45 height 21
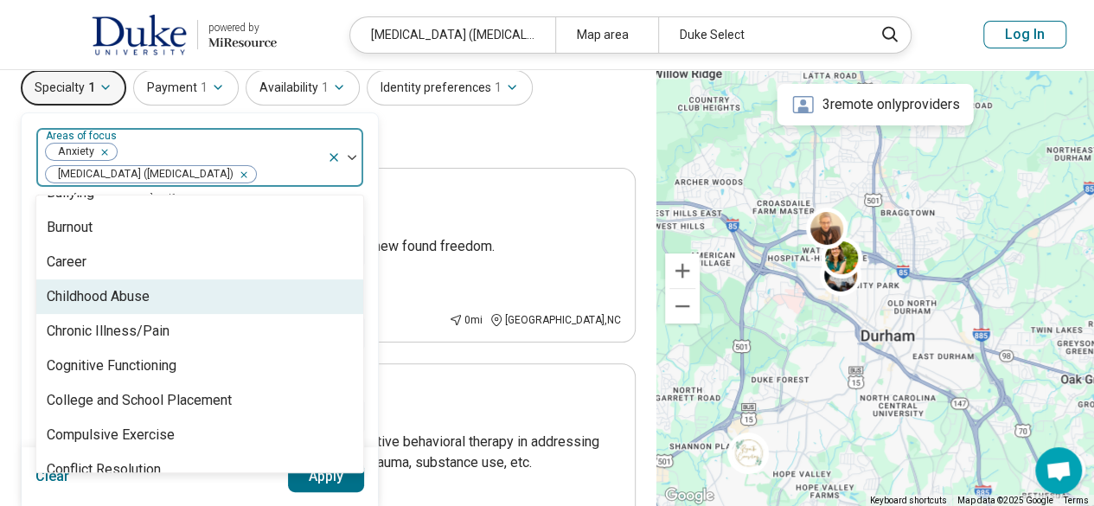
scroll to position [649, 0]
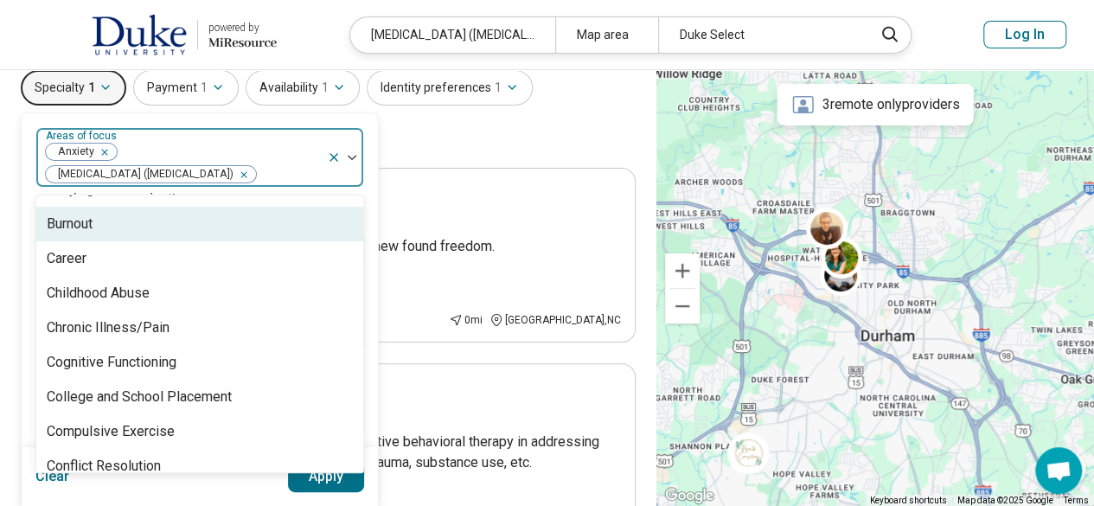
click at [146, 215] on div "Burnout" at bounding box center [199, 224] width 327 height 35
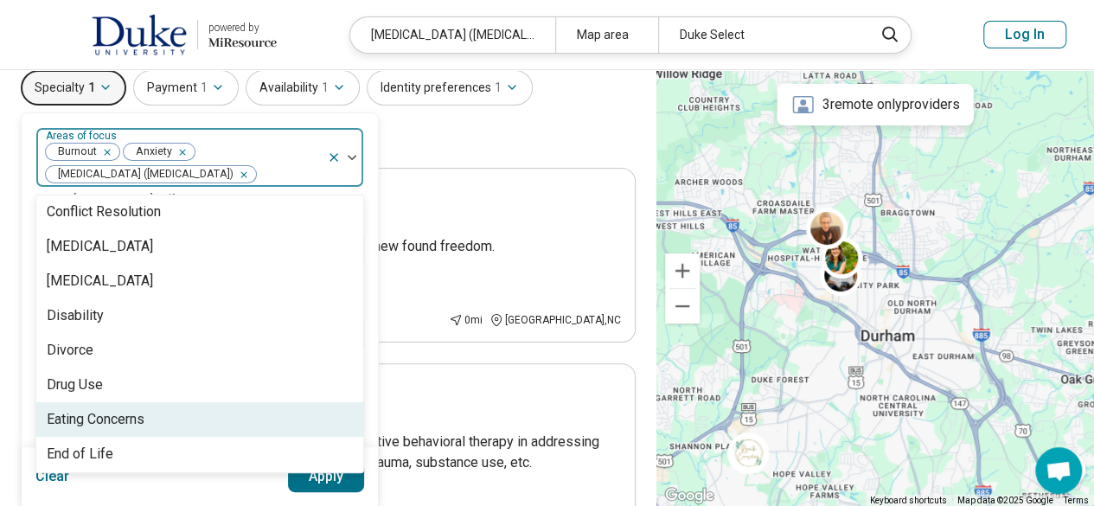
scroll to position [870, 0]
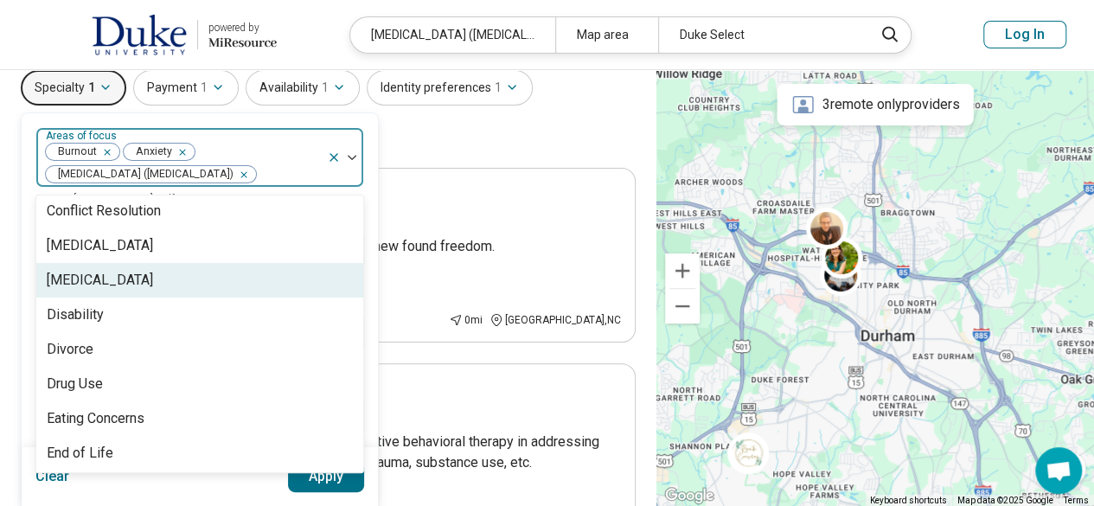
click at [130, 274] on div "Depression" at bounding box center [199, 280] width 327 height 35
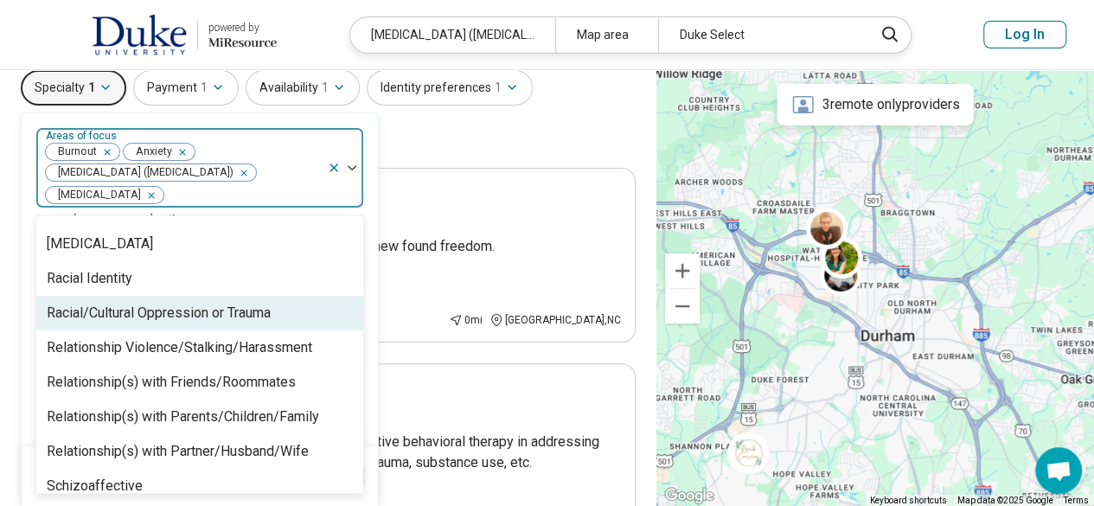
scroll to position [2471, 0]
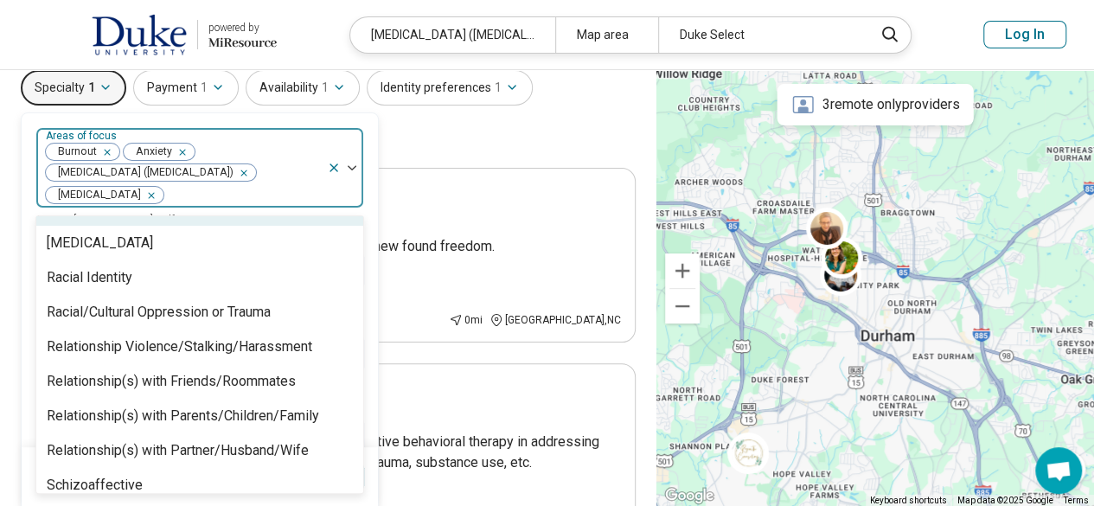
click at [299, 190] on div at bounding box center [242, 195] width 155 height 24
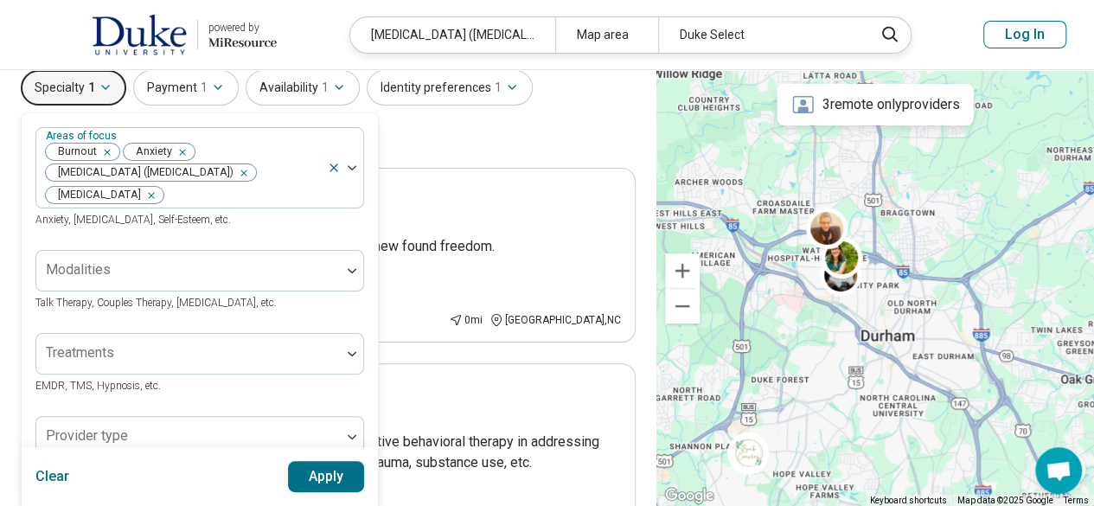
click at [327, 476] on button "Apply" at bounding box center [326, 476] width 77 height 31
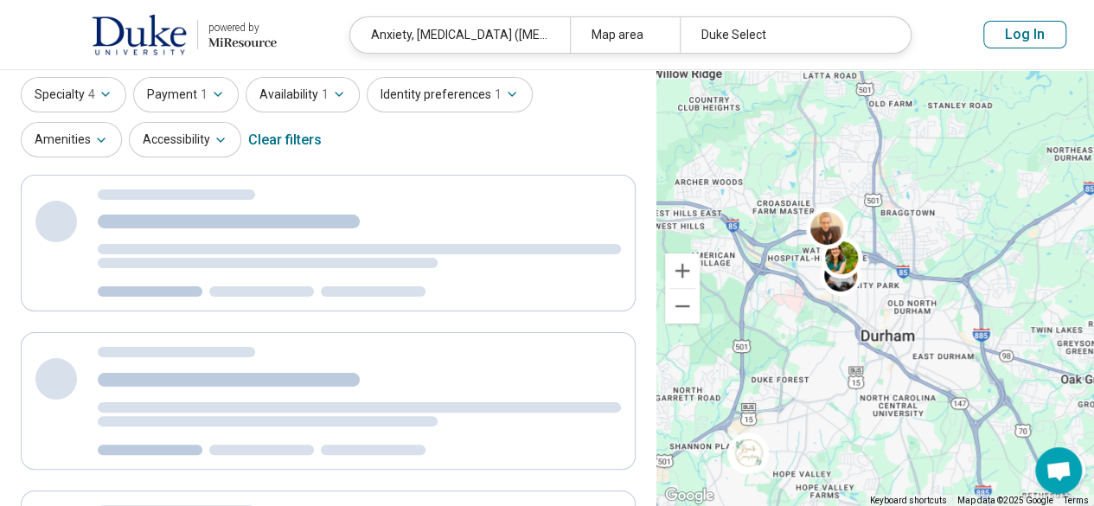
scroll to position [0, 0]
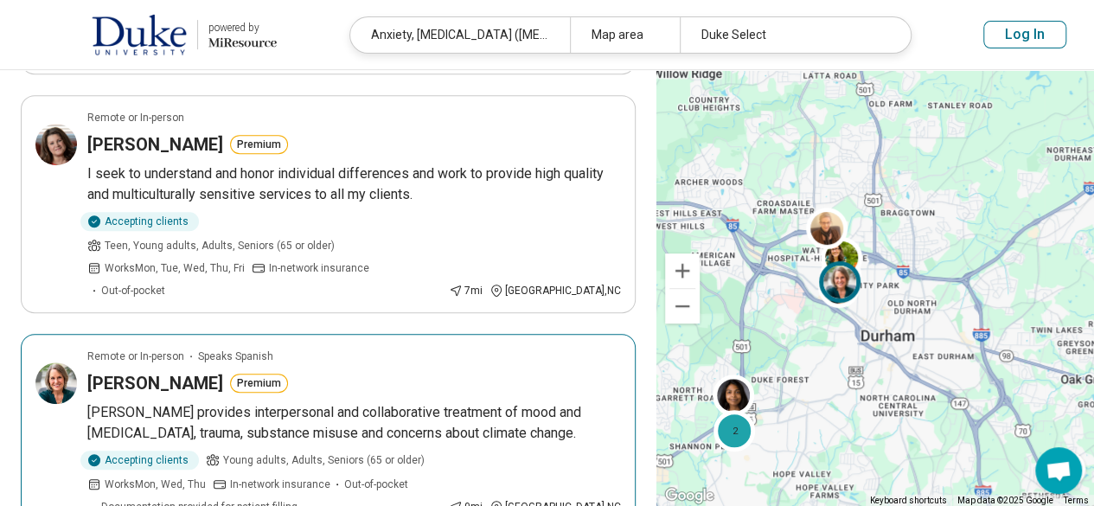
scroll to position [354, 0]
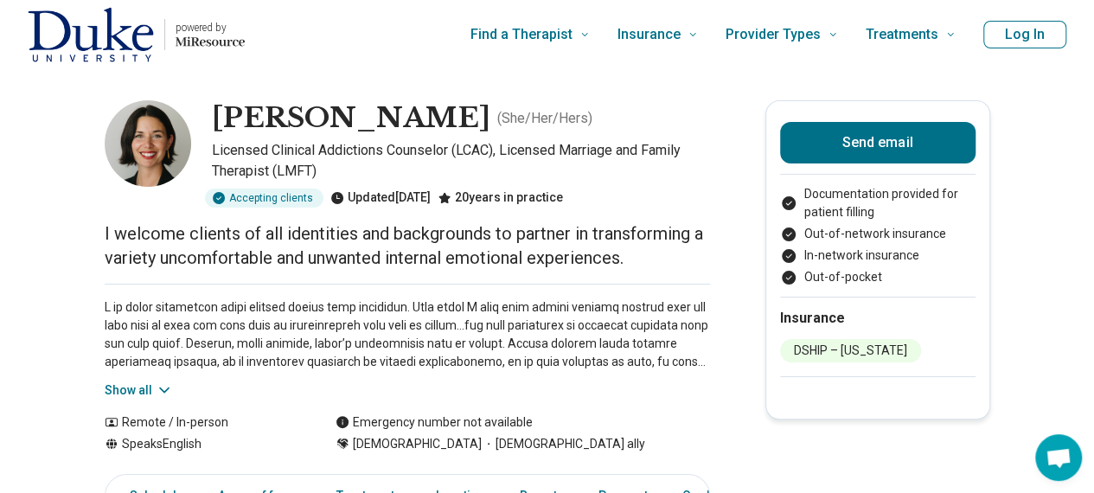
click at [139, 388] on button "Show all" at bounding box center [139, 390] width 68 height 18
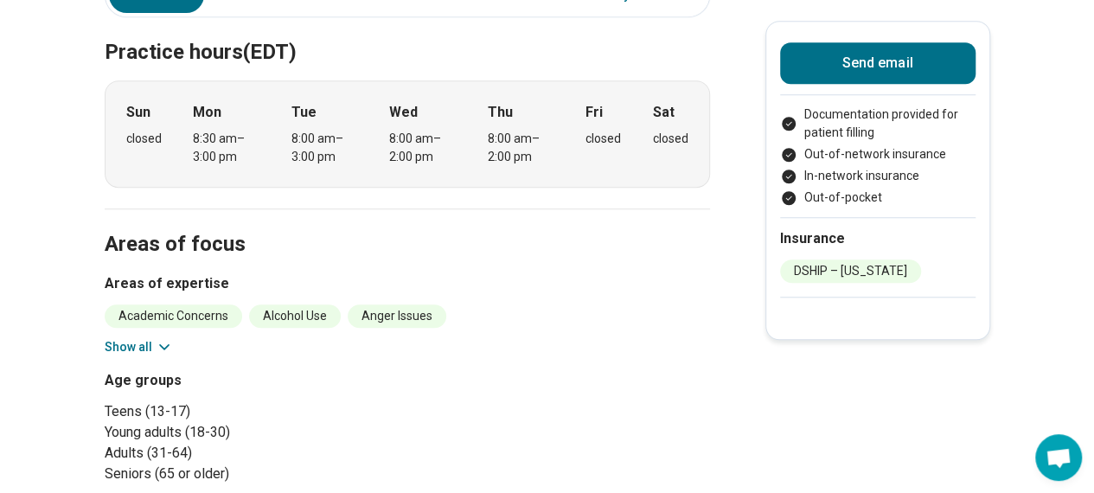
scroll to position [736, 0]
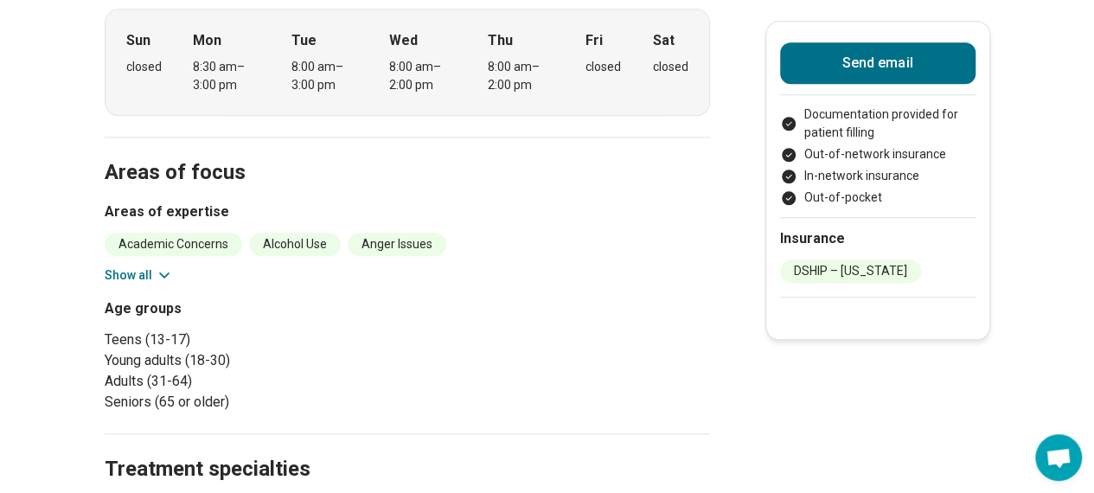
click at [121, 274] on button "Show all" at bounding box center [139, 275] width 68 height 18
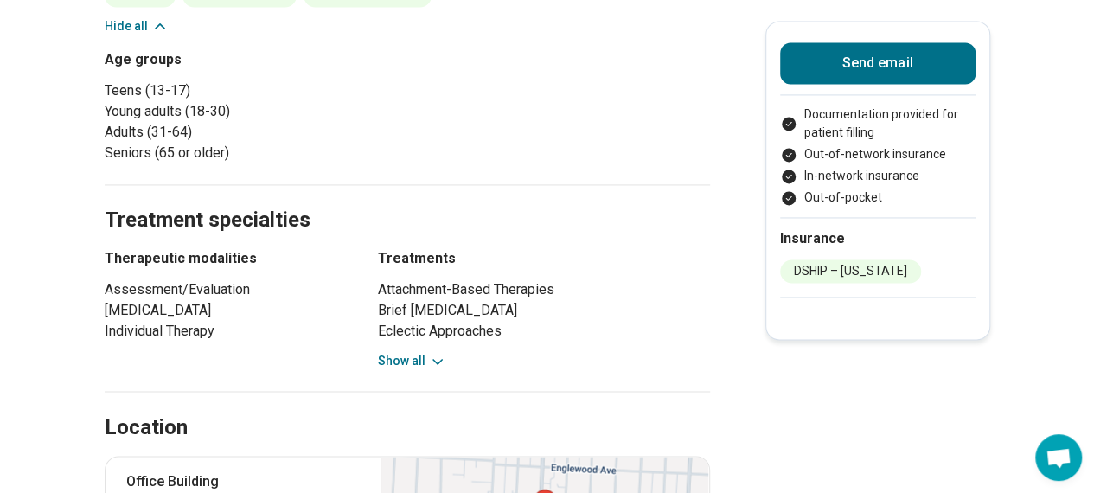
scroll to position [1258, 0]
click at [400, 357] on button "Show all" at bounding box center [412, 360] width 68 height 18
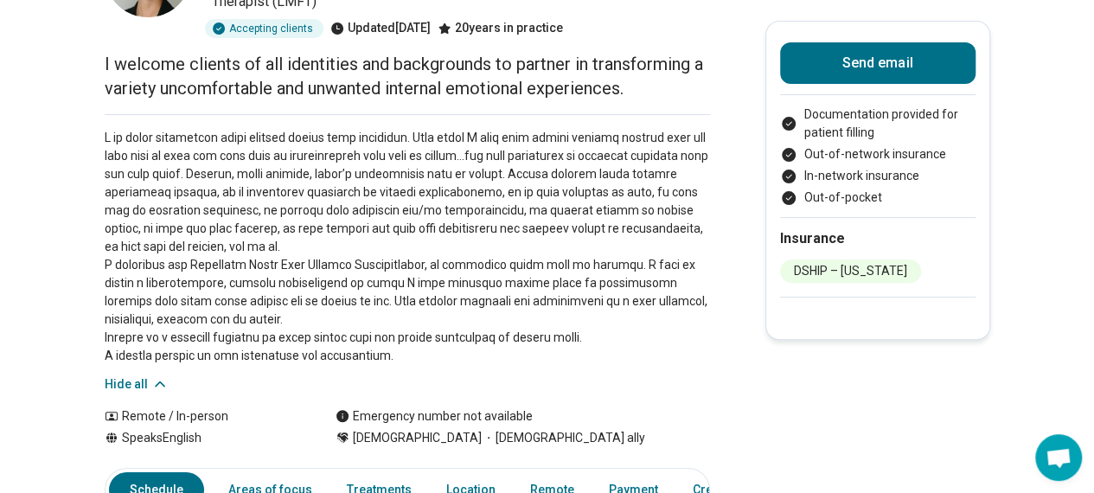
scroll to position [0, 0]
